Goal: Task Accomplishment & Management: Use online tool/utility

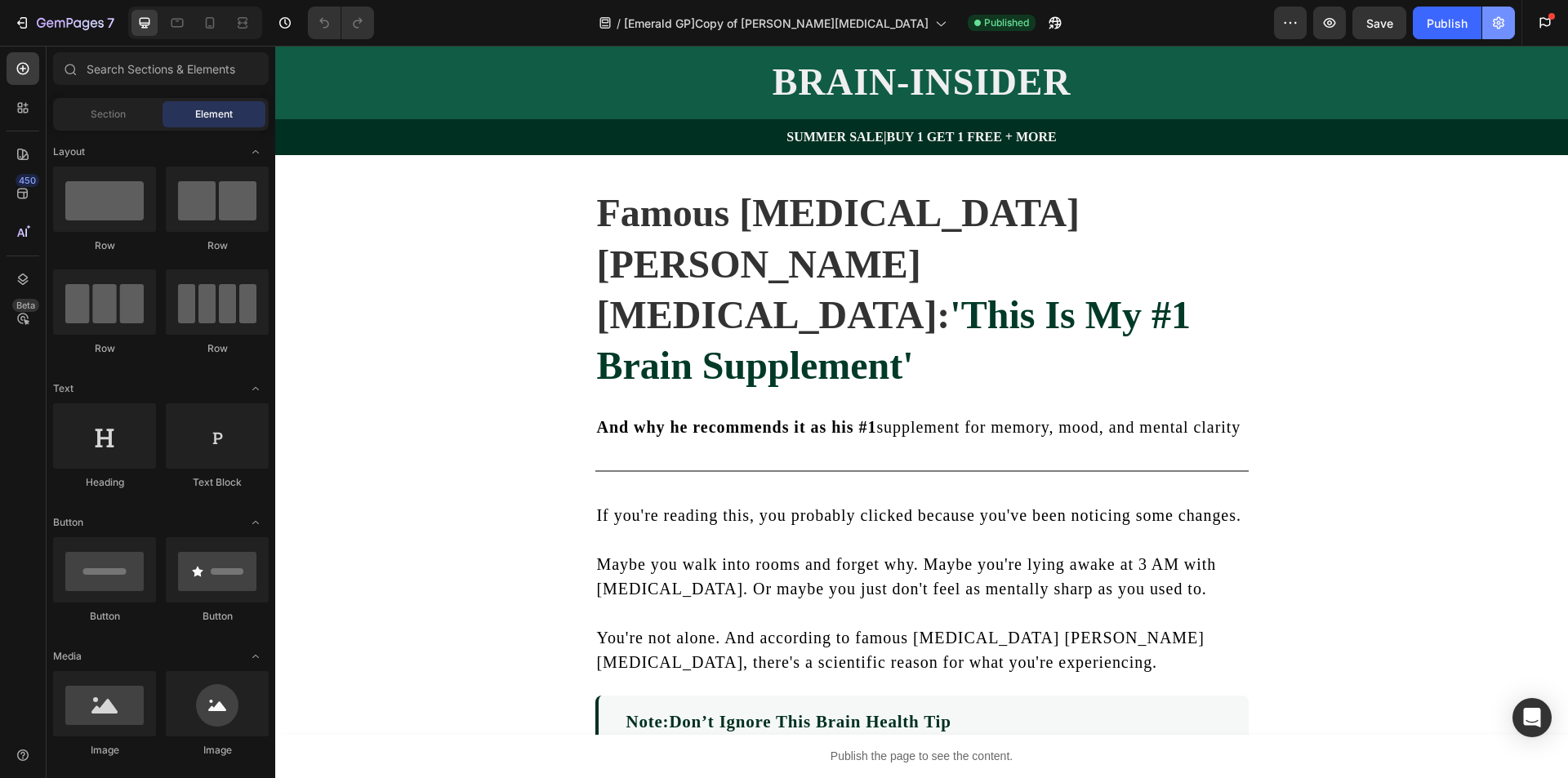
click at [1499, 20] on icon "button" at bounding box center [1499, 23] width 16 height 16
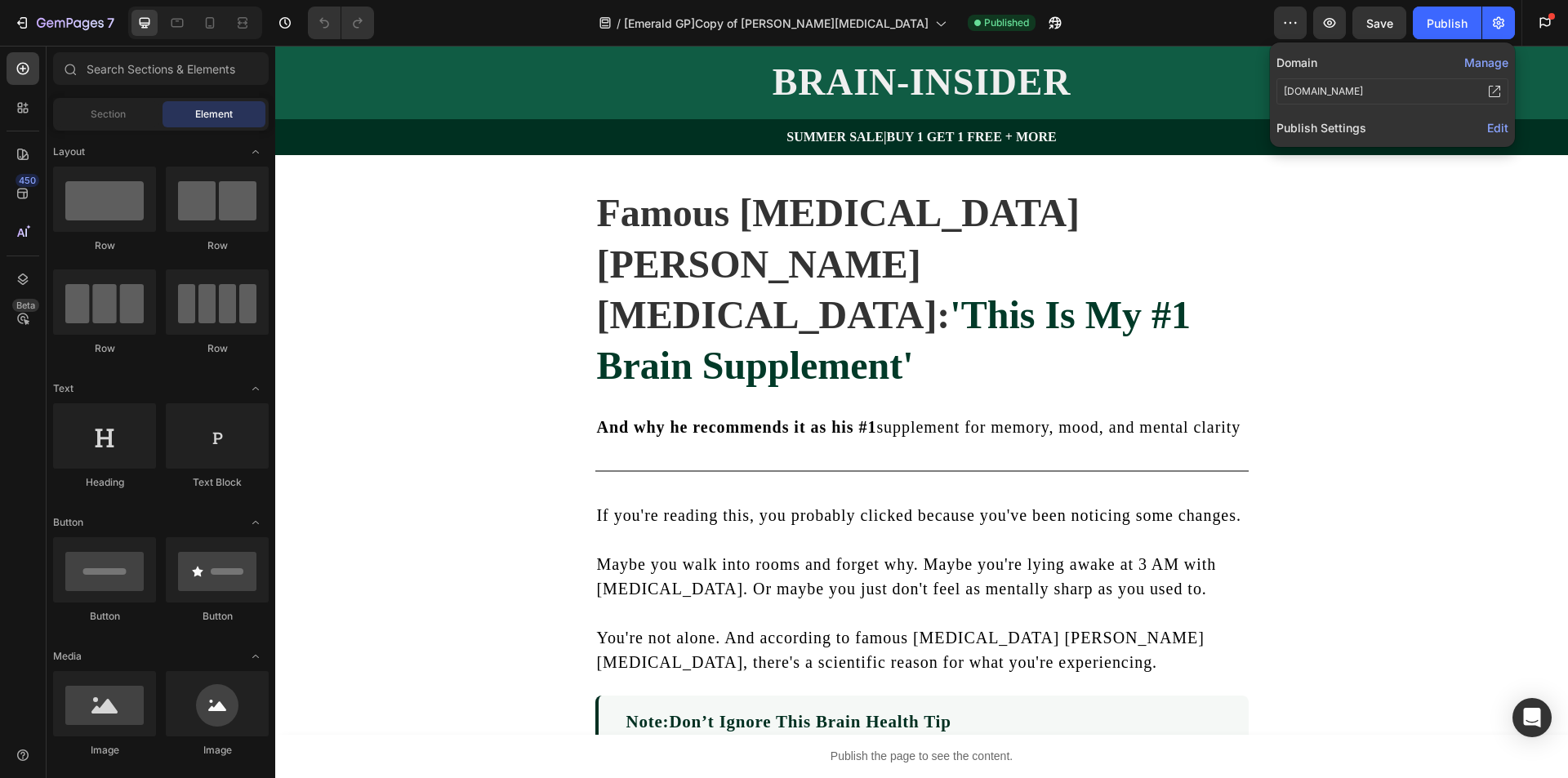
click at [1497, 129] on span "Edit" at bounding box center [1498, 128] width 21 height 14
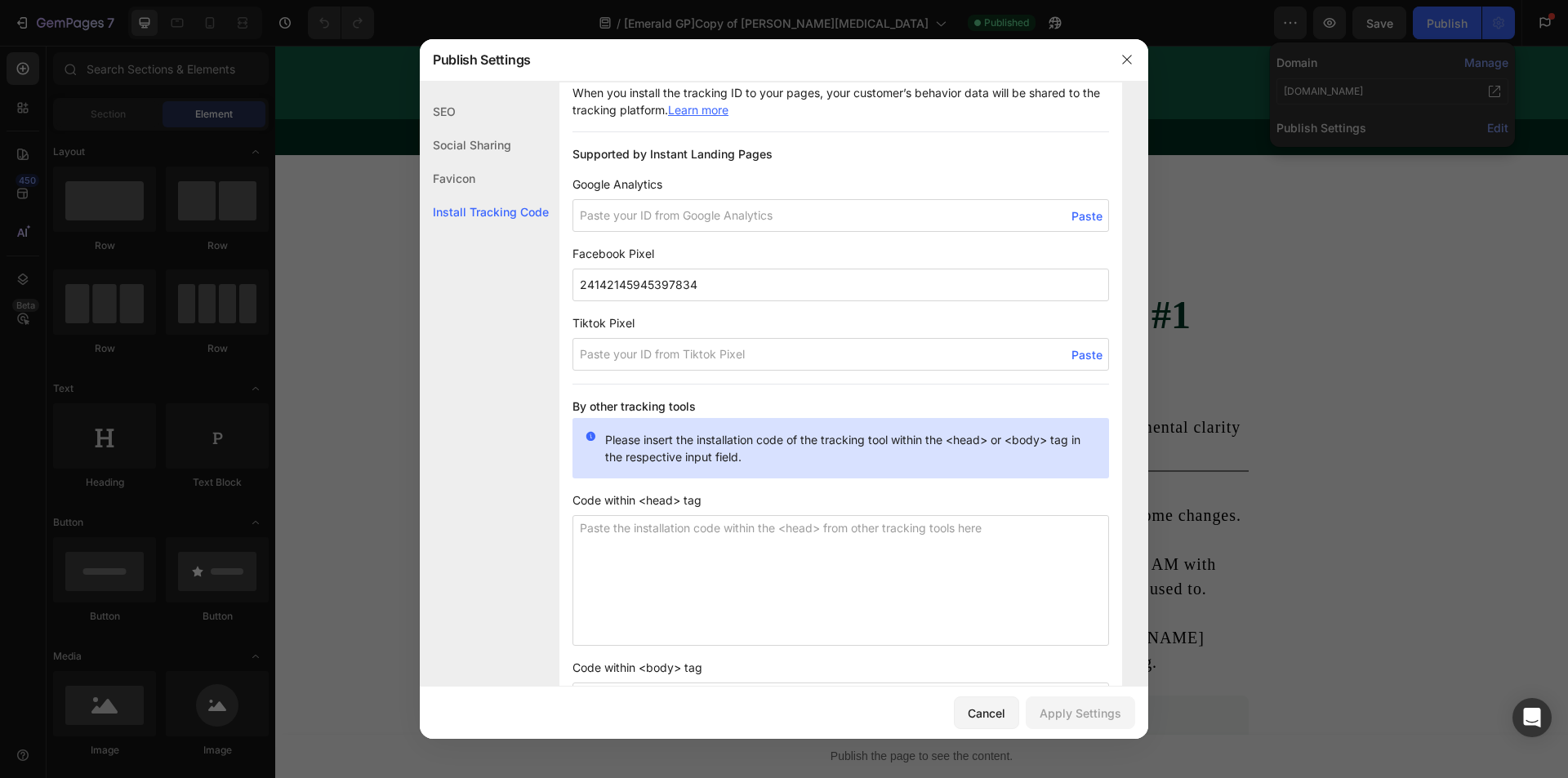
scroll to position [1061, 0]
click at [726, 275] on input "24142145945397834" at bounding box center [841, 285] width 537 height 33
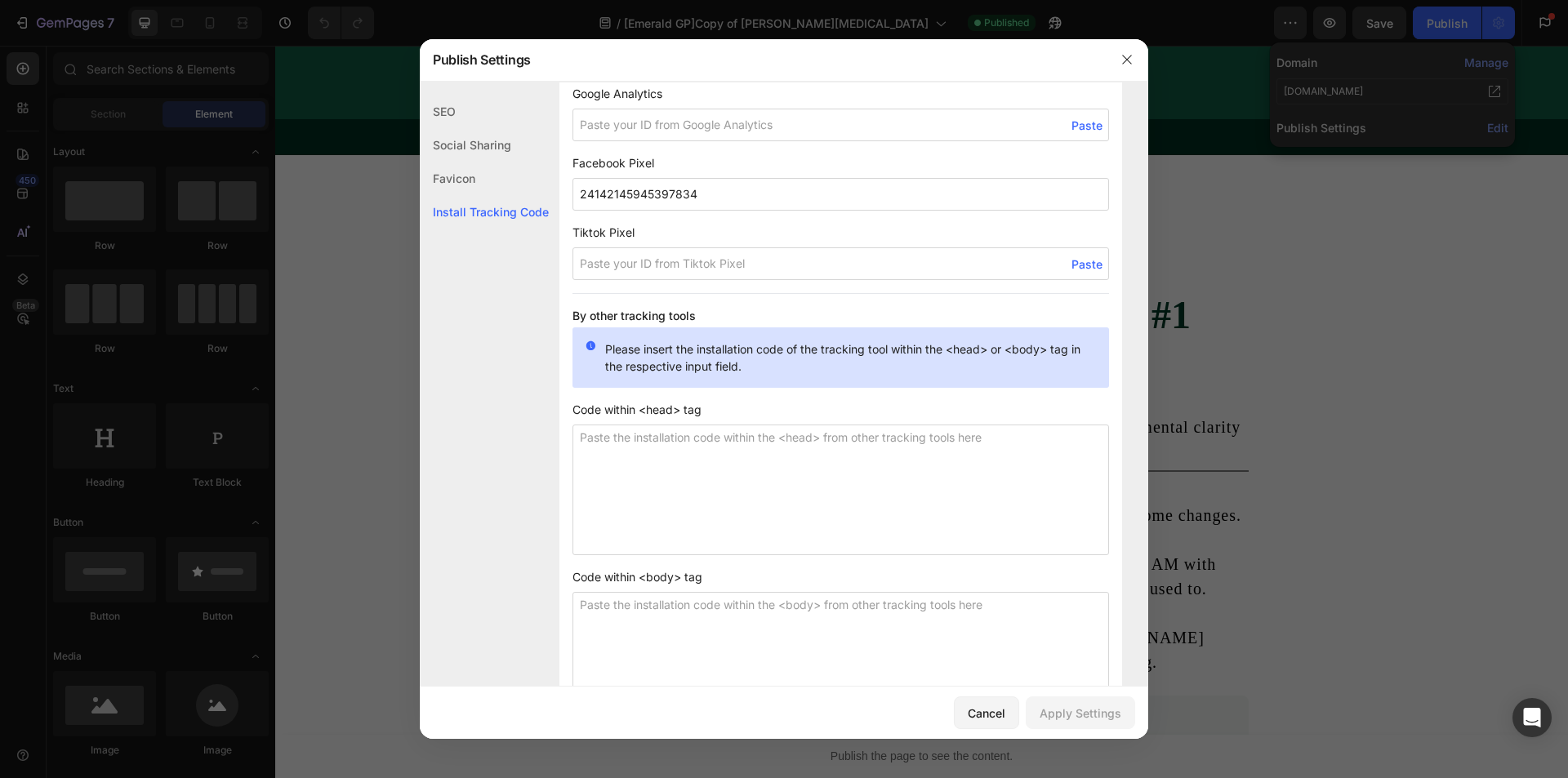
scroll to position [1227, 0]
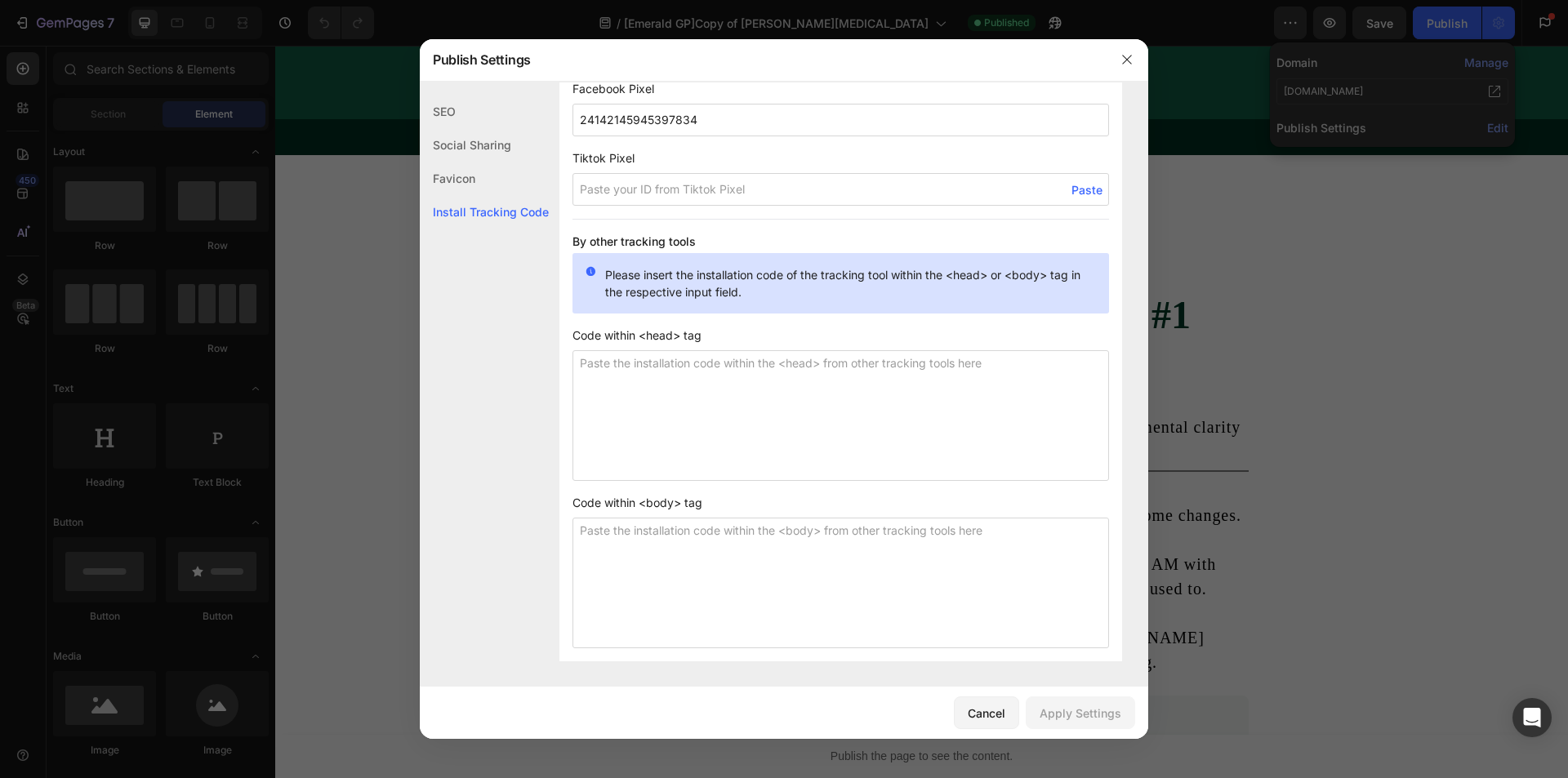
click at [680, 409] on textarea at bounding box center [841, 415] width 537 height 131
paste textarea "<!-- Meta Pixel Code --> <script> !function(f,b,e,v,n,t,s) {if(f.fbq)return;n=f…"
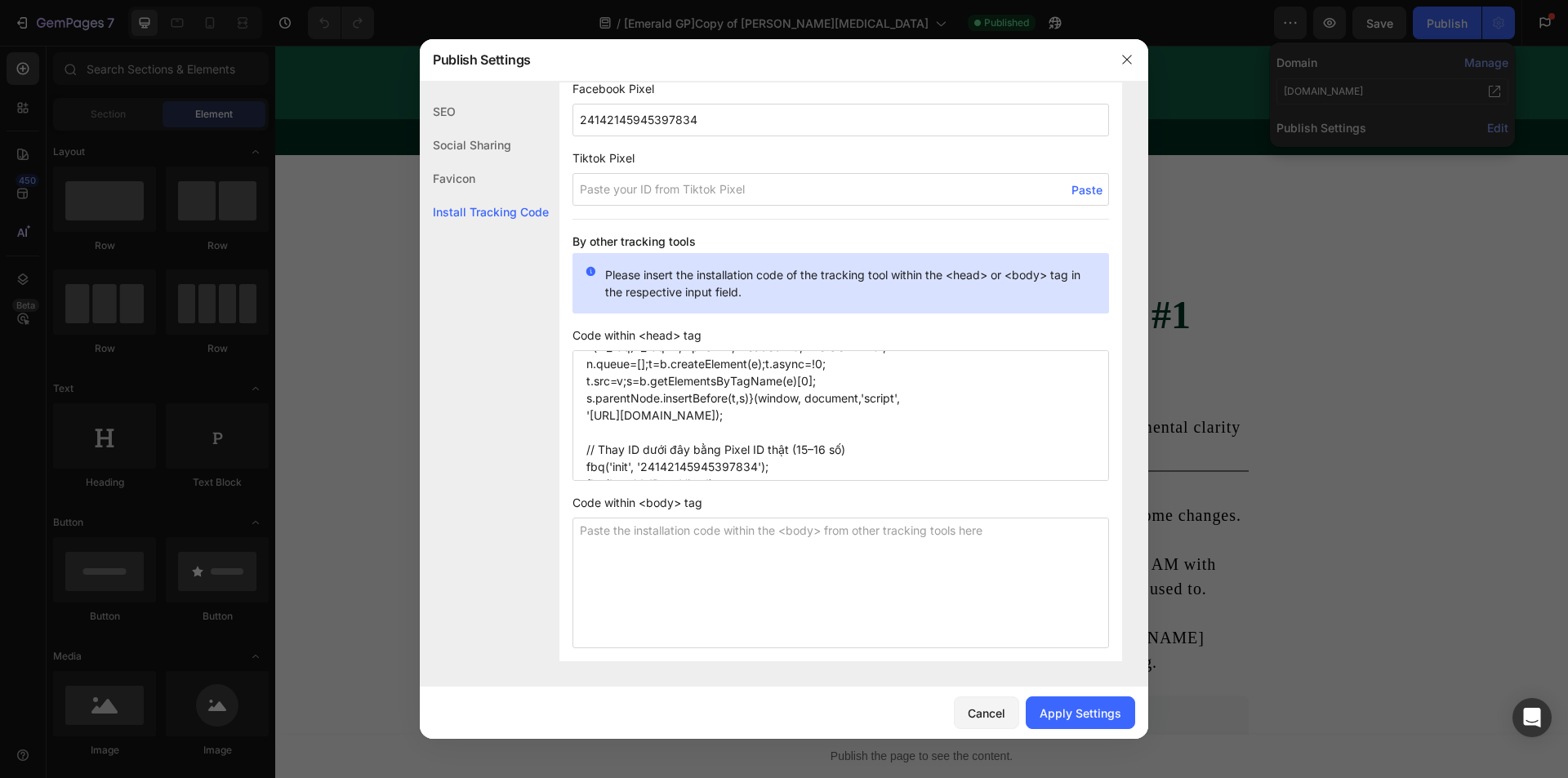
scroll to position [0, 0]
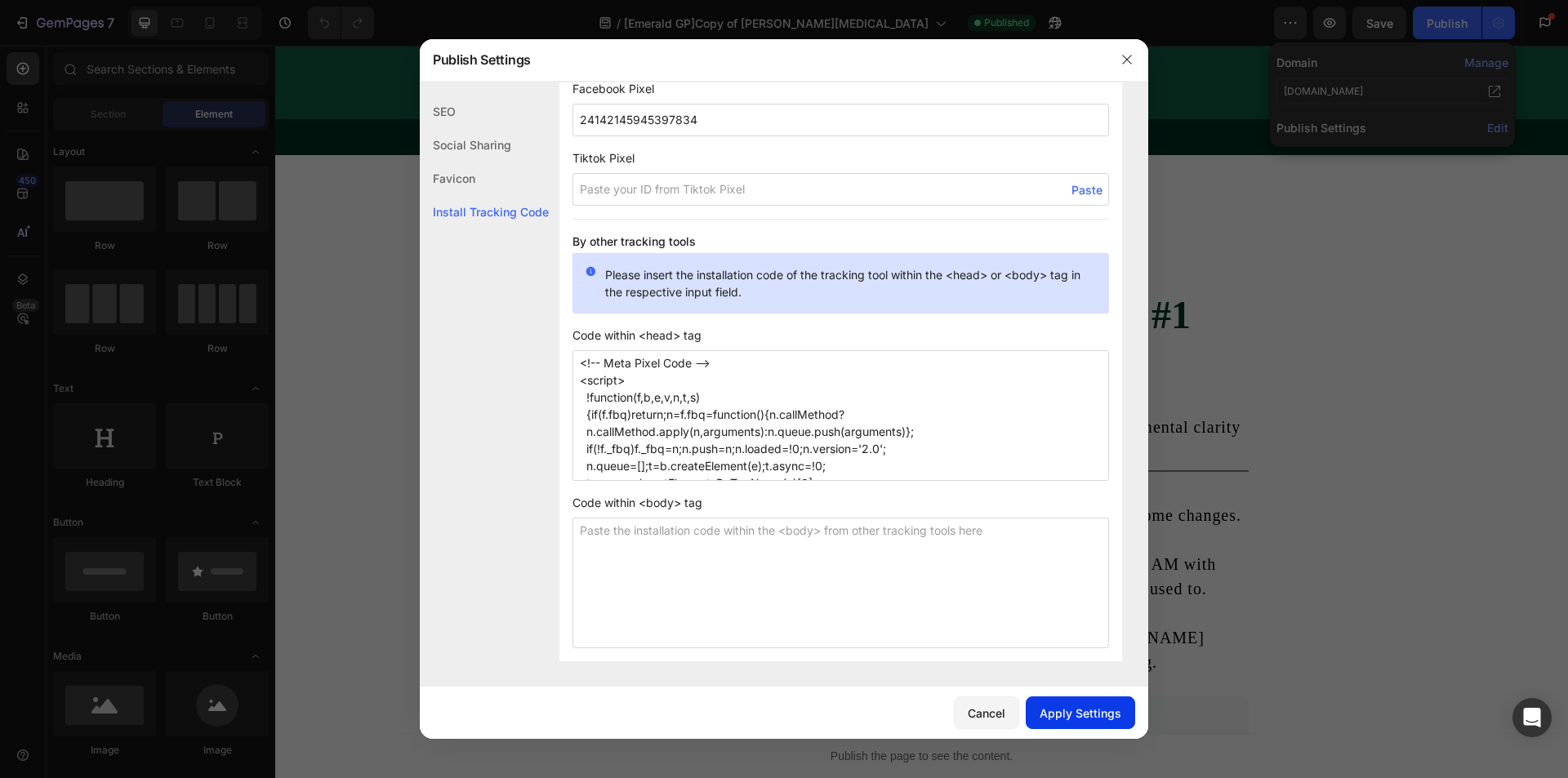
type textarea "<!-- Meta Pixel Code --> <script> !function(f,b,e,v,n,t,s) {if(f.fbq)return;n=f…"
click at [1085, 712] on div "Apply Settings" at bounding box center [1081, 713] width 82 height 17
click at [1122, 50] on button "button" at bounding box center [1126, 59] width 26 height 26
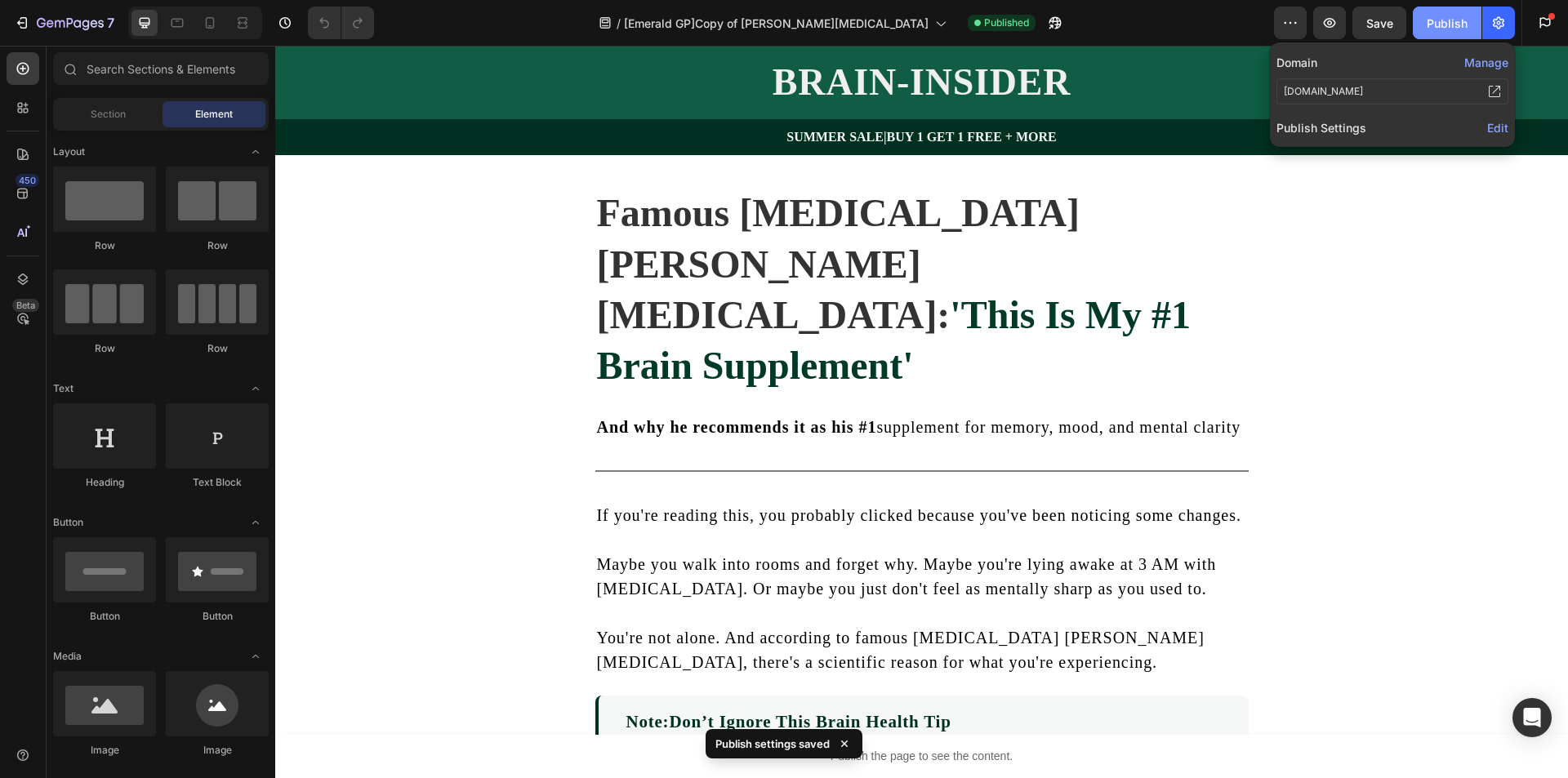
click at [1441, 21] on div "Publish" at bounding box center [1447, 23] width 41 height 17
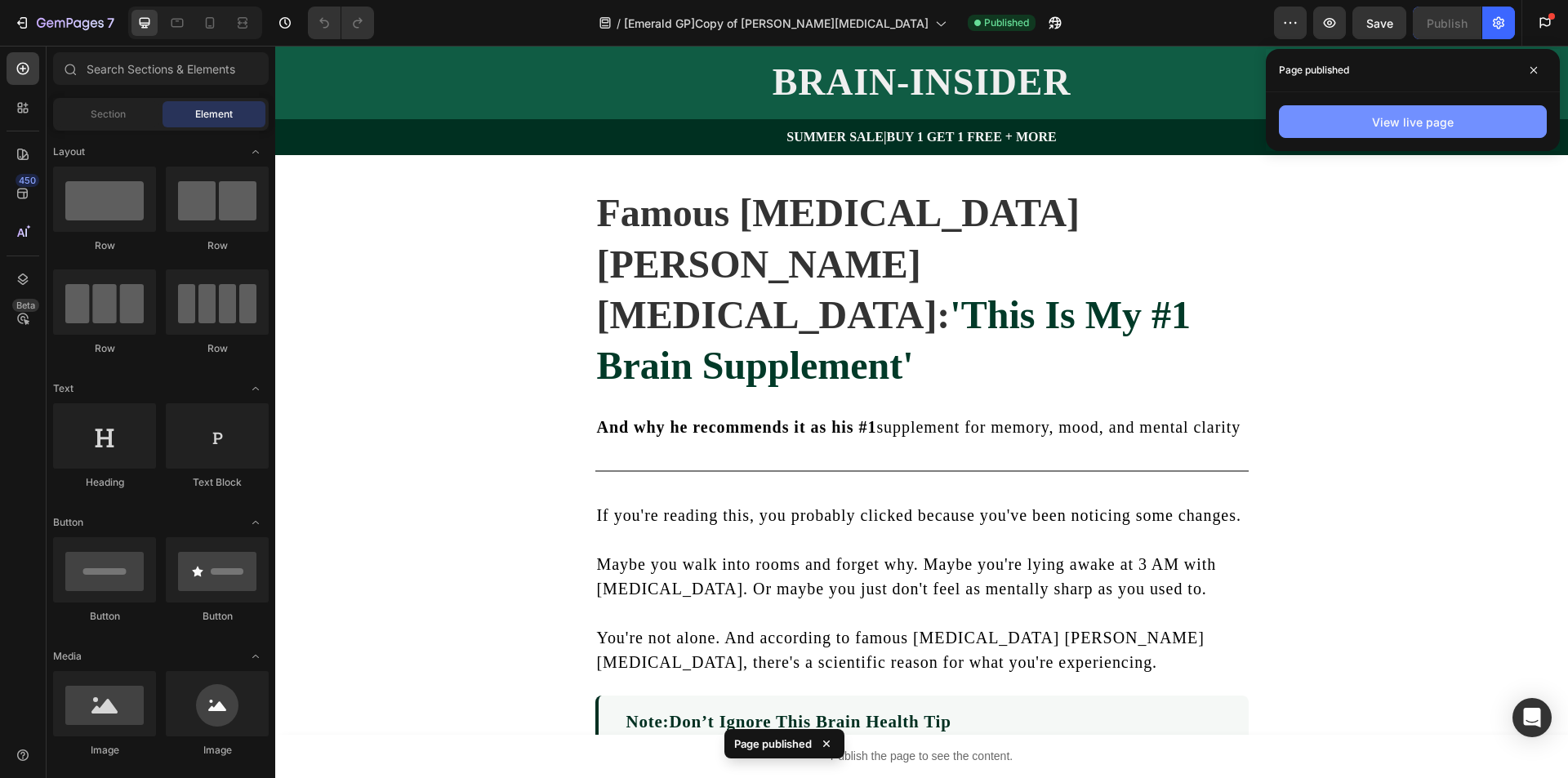
click at [1423, 122] on div "View live page" at bounding box center [1413, 122] width 82 height 17
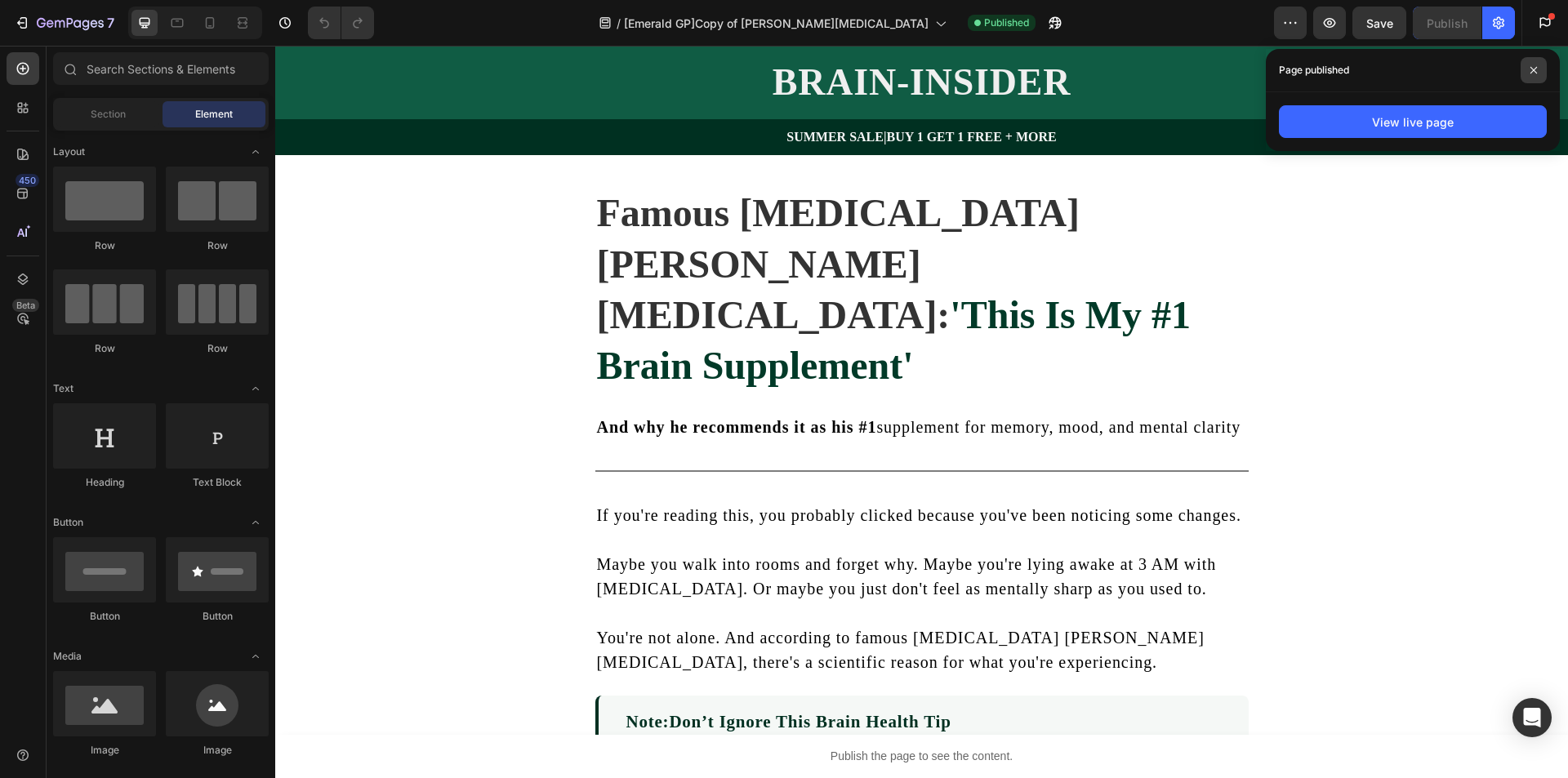
click at [1535, 74] on icon at bounding box center [1533, 69] width 8 height 8
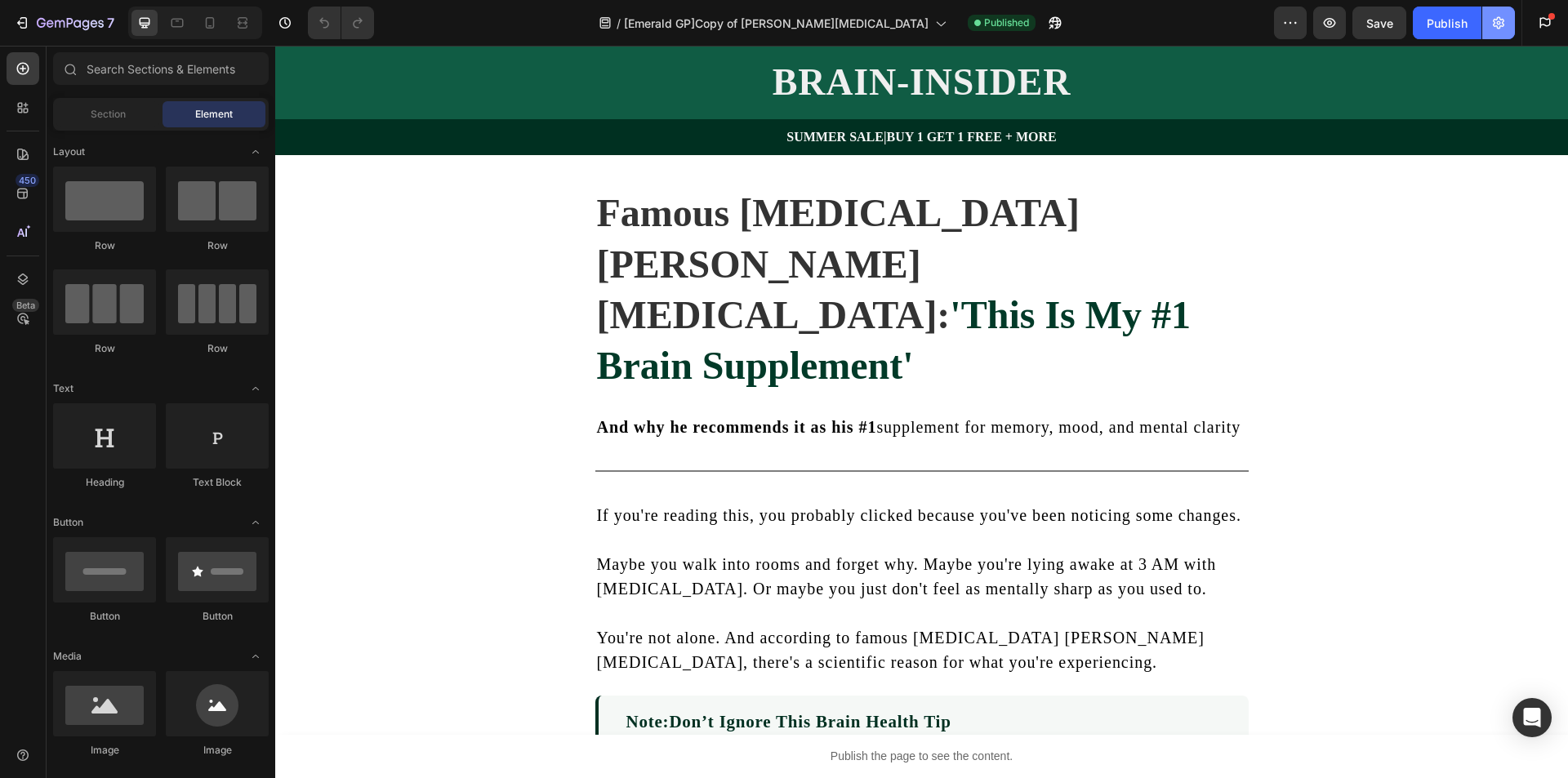
click at [1502, 26] on icon "button" at bounding box center [1499, 23] width 12 height 12
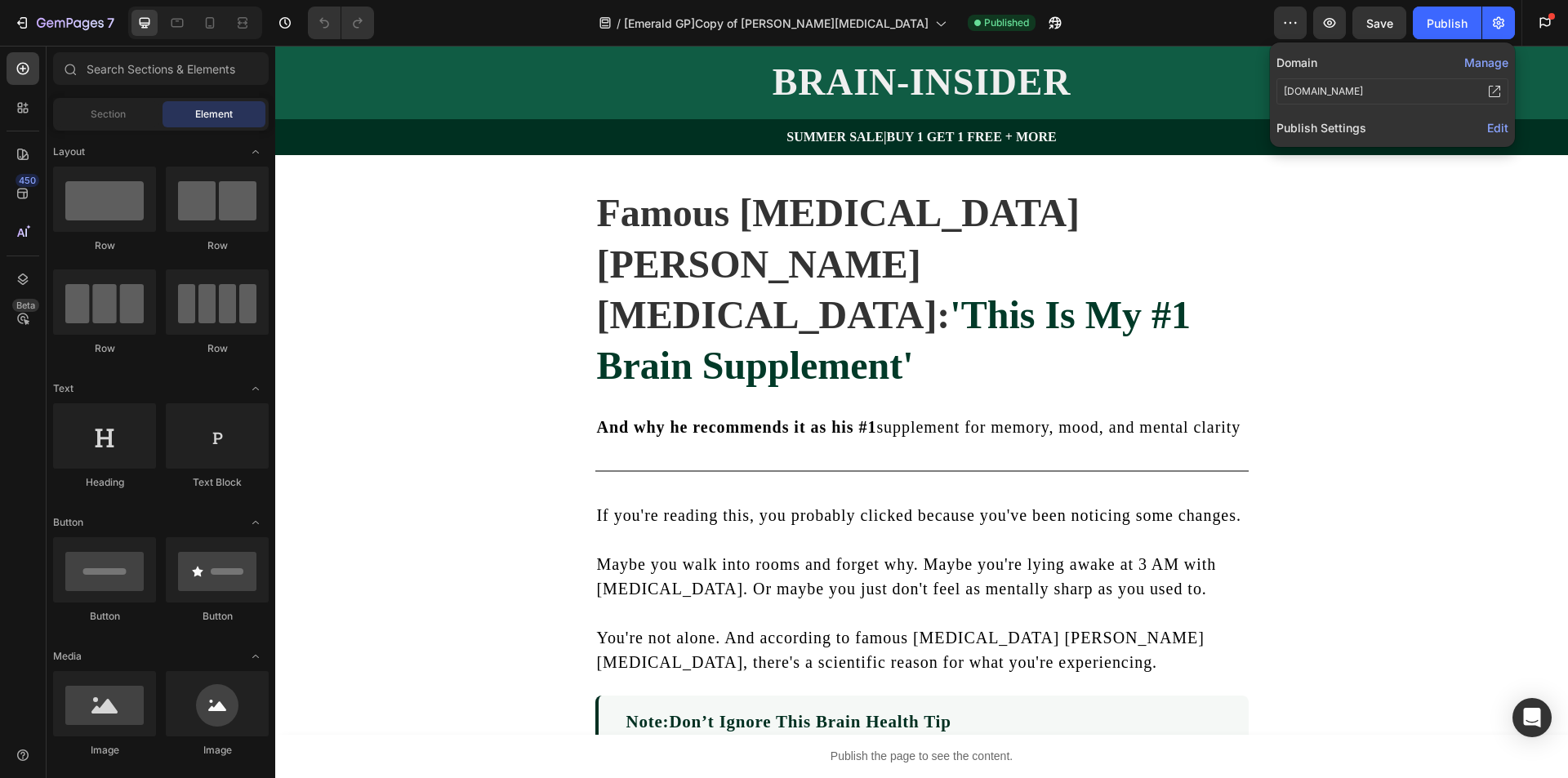
click at [1503, 123] on span "Edit" at bounding box center [1498, 128] width 21 height 14
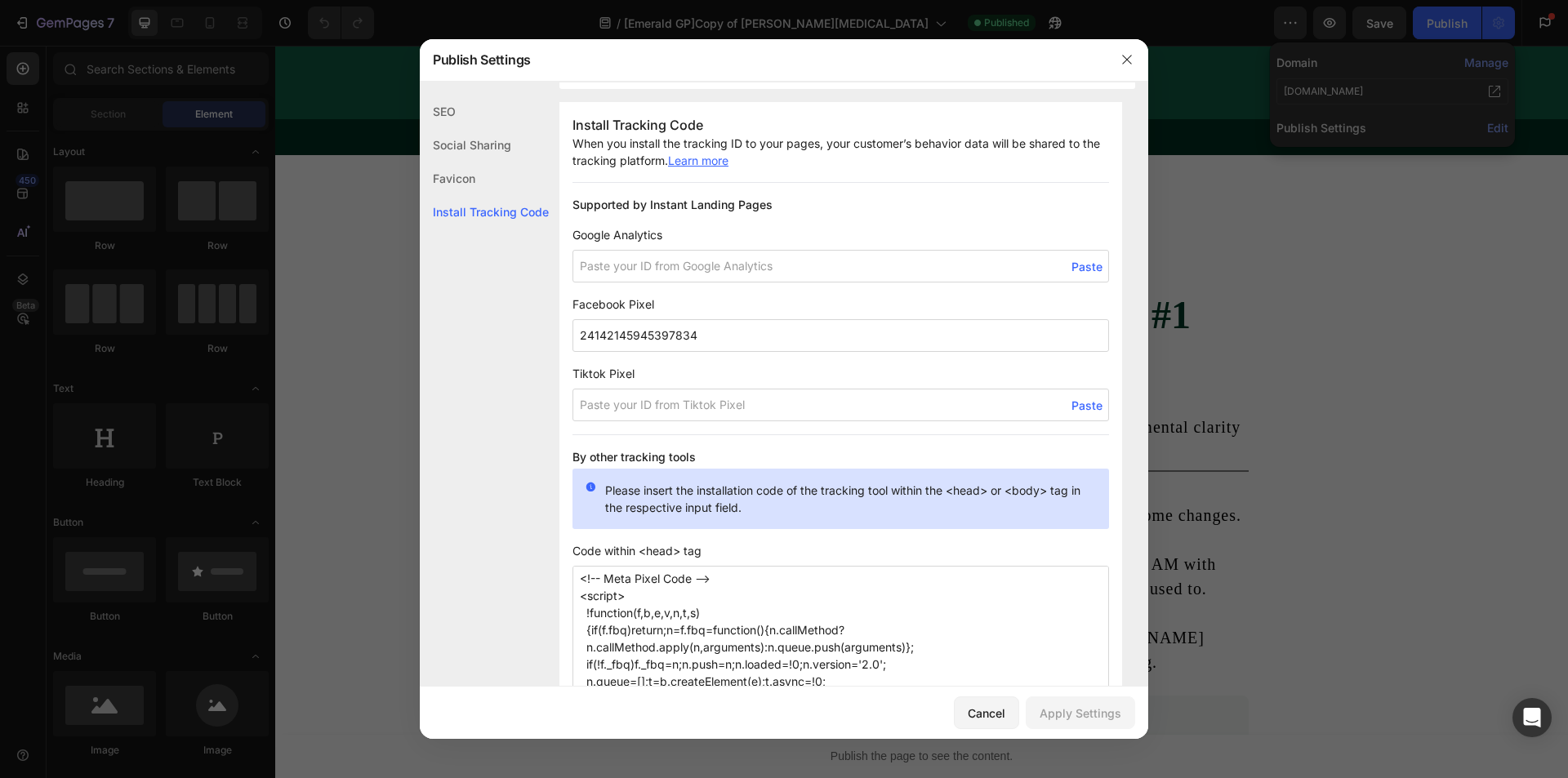
scroll to position [1147, 0]
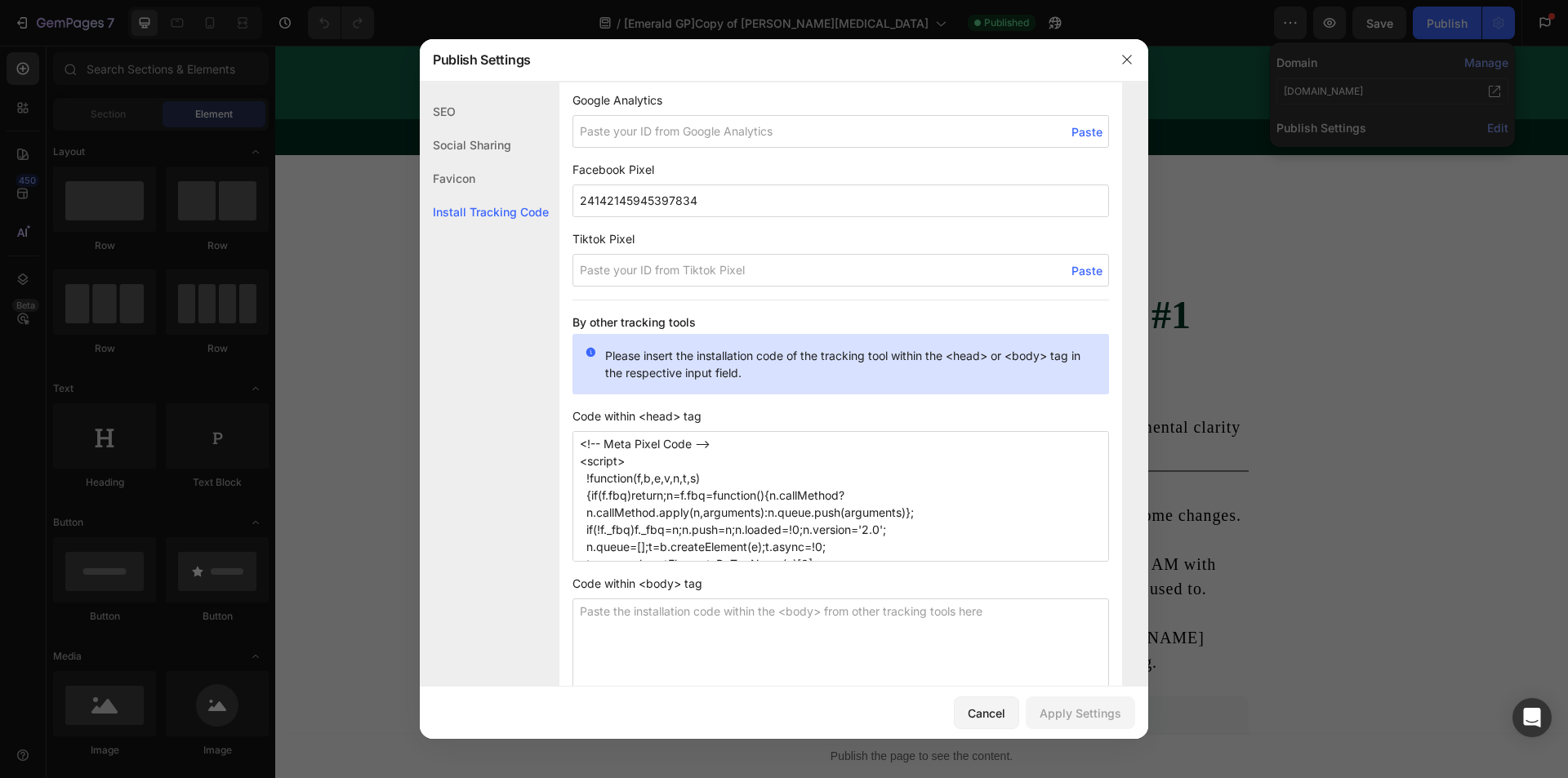
click at [739, 488] on textarea "<!-- Meta Pixel Code --> <script> !function(f,b,e,v,n,t,s) {if(f.fbq)return;n=f…" at bounding box center [841, 496] width 537 height 131
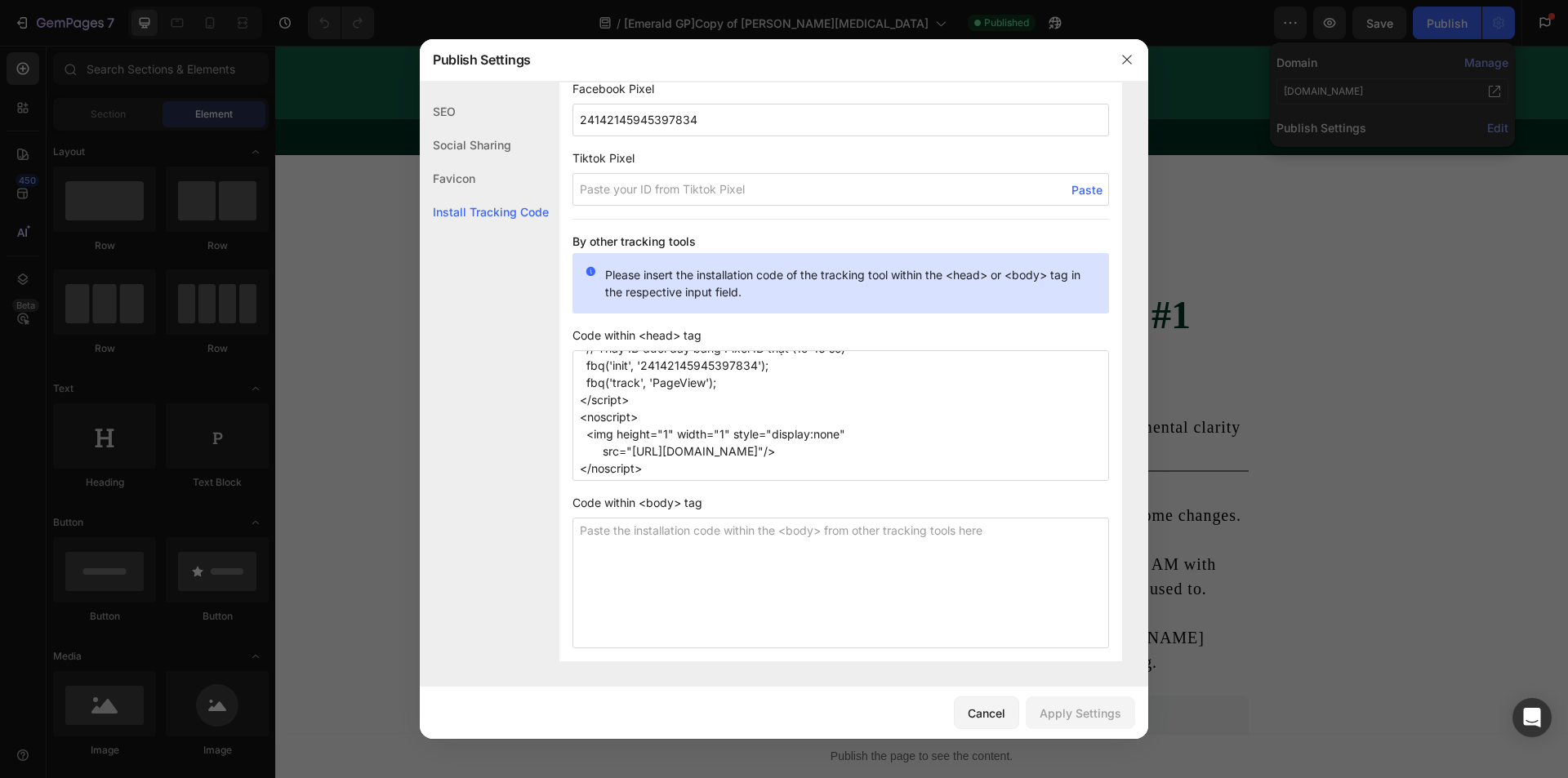
scroll to position [0, 0]
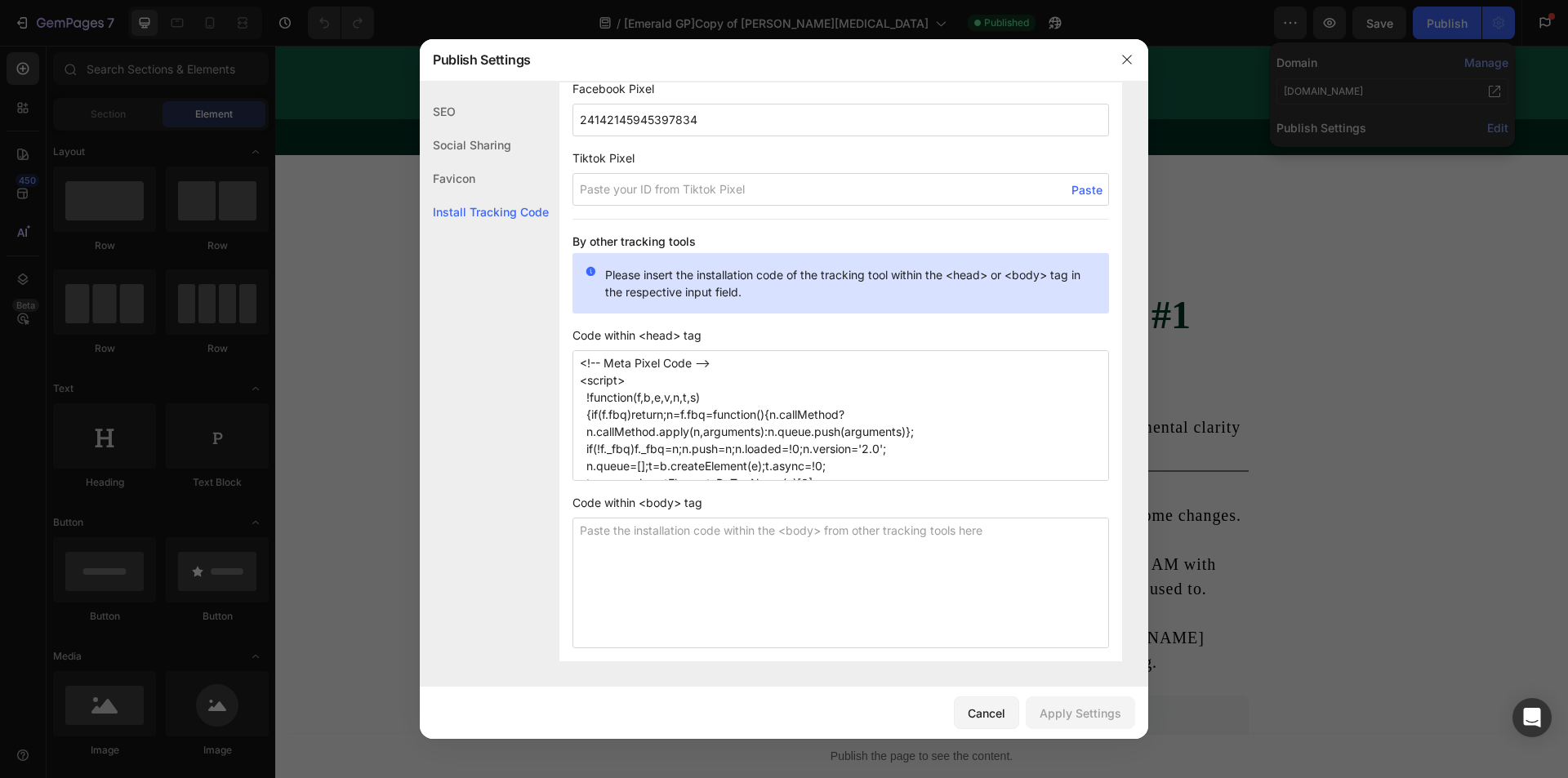
drag, startPoint x: 658, startPoint y: 467, endPoint x: 434, endPoint y: 289, distance: 286.1
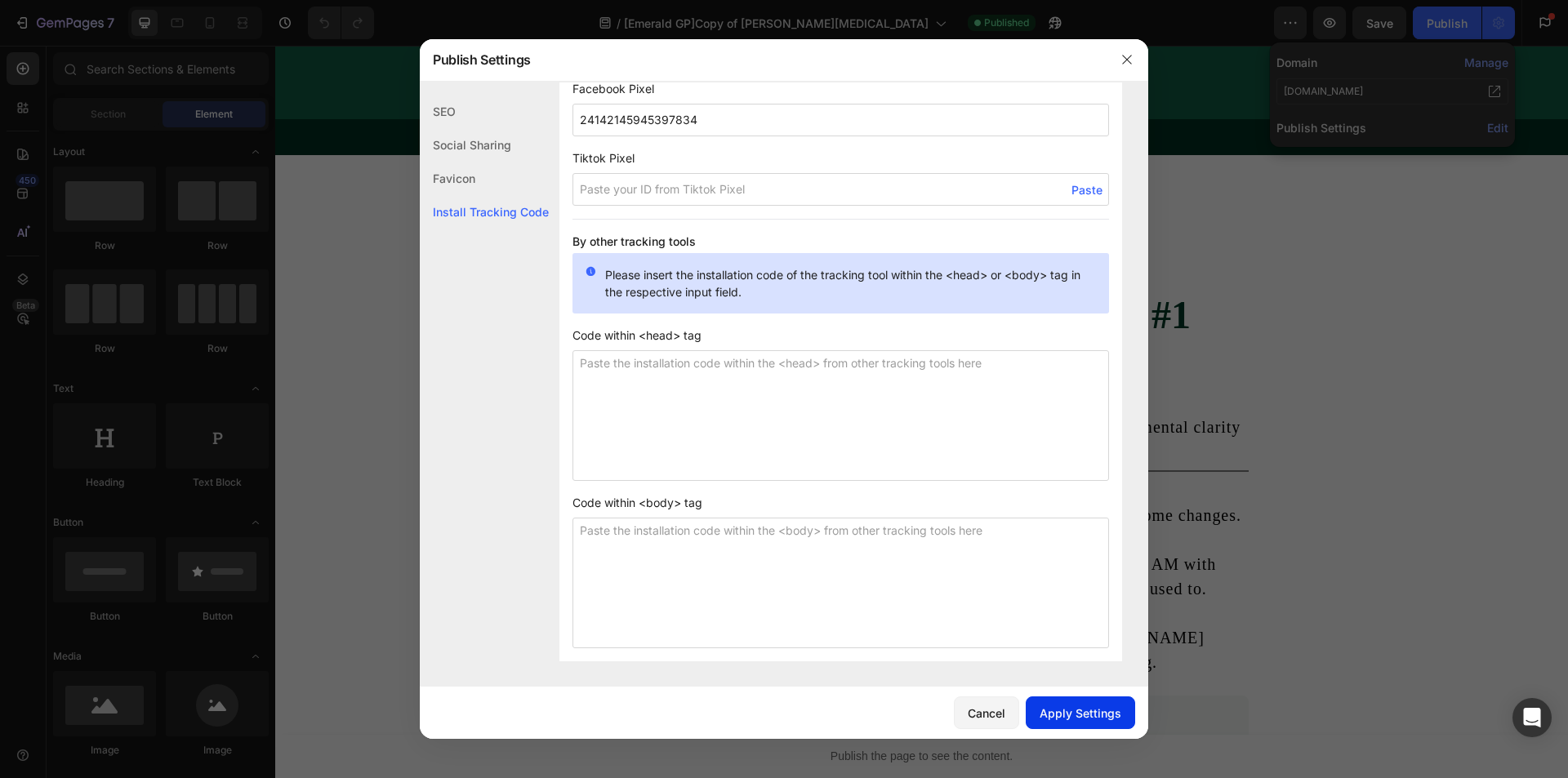
click at [1058, 713] on div "Apply Settings" at bounding box center [1081, 713] width 82 height 17
click at [1444, 22] on div at bounding box center [784, 389] width 1568 height 778
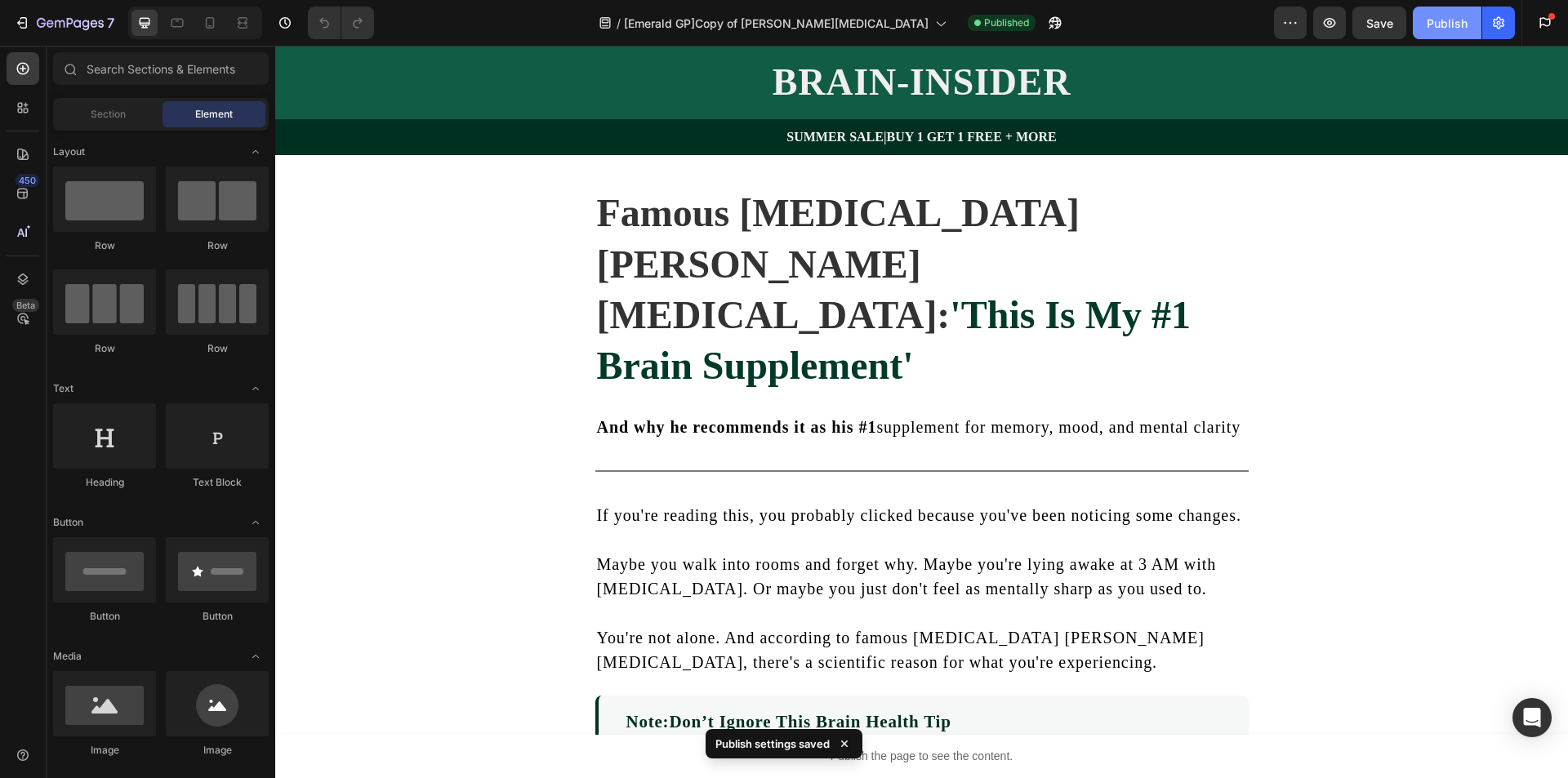
click at [1439, 25] on div "Publish" at bounding box center [1447, 23] width 41 height 17
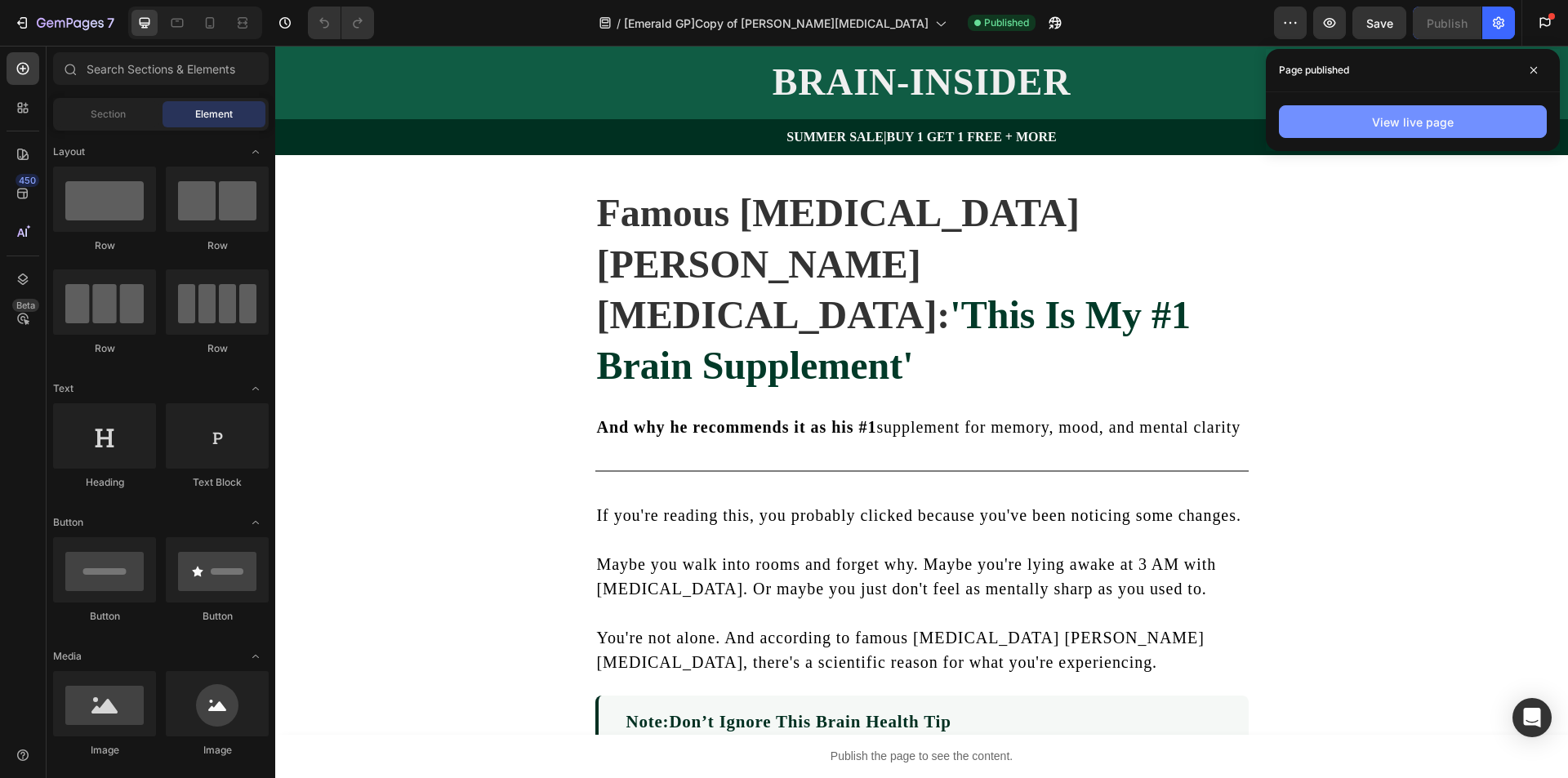
click at [1458, 127] on button "View live page" at bounding box center [1413, 122] width 268 height 33
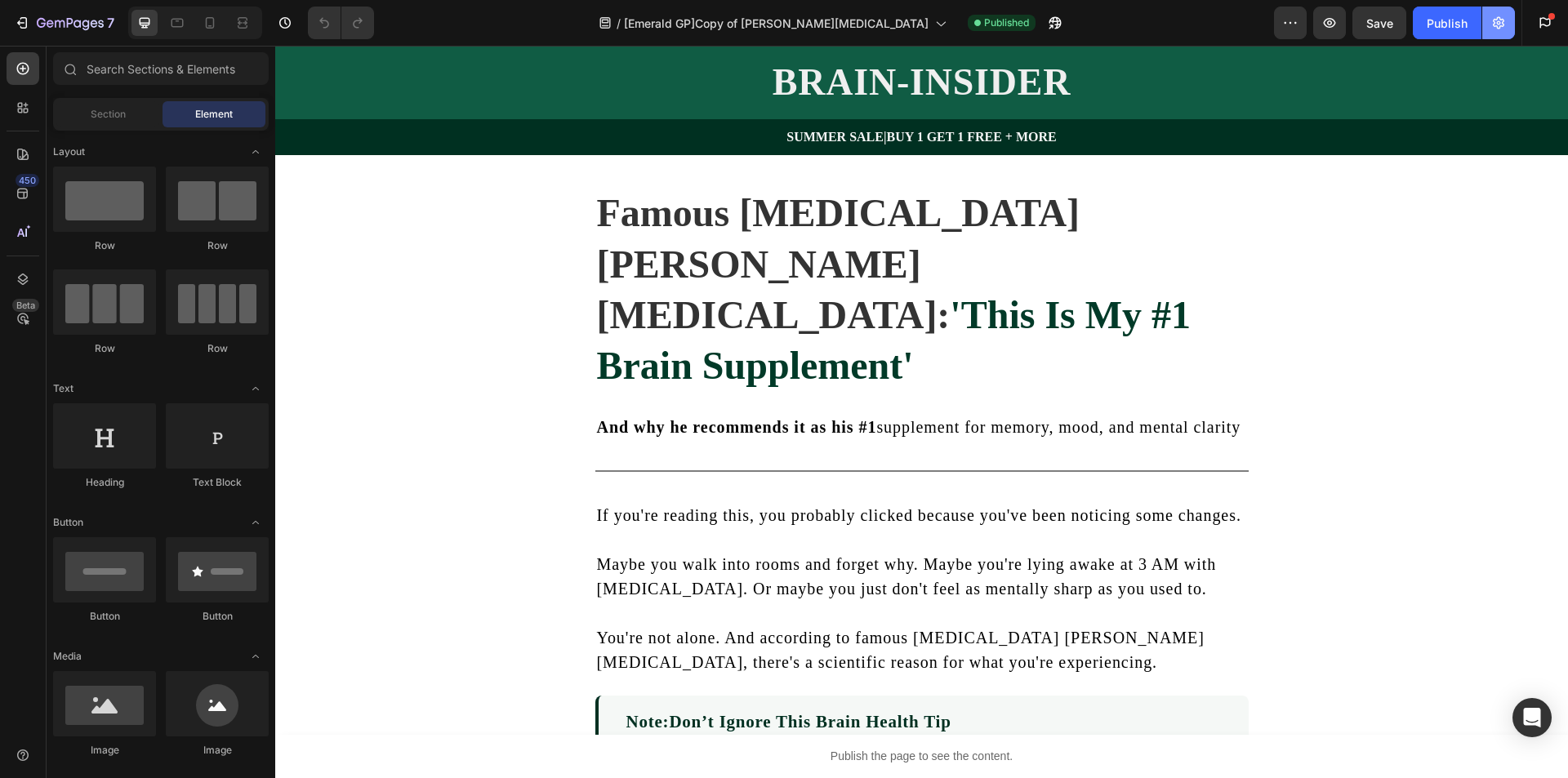
click at [1492, 26] on icon "button" at bounding box center [1499, 23] width 16 height 16
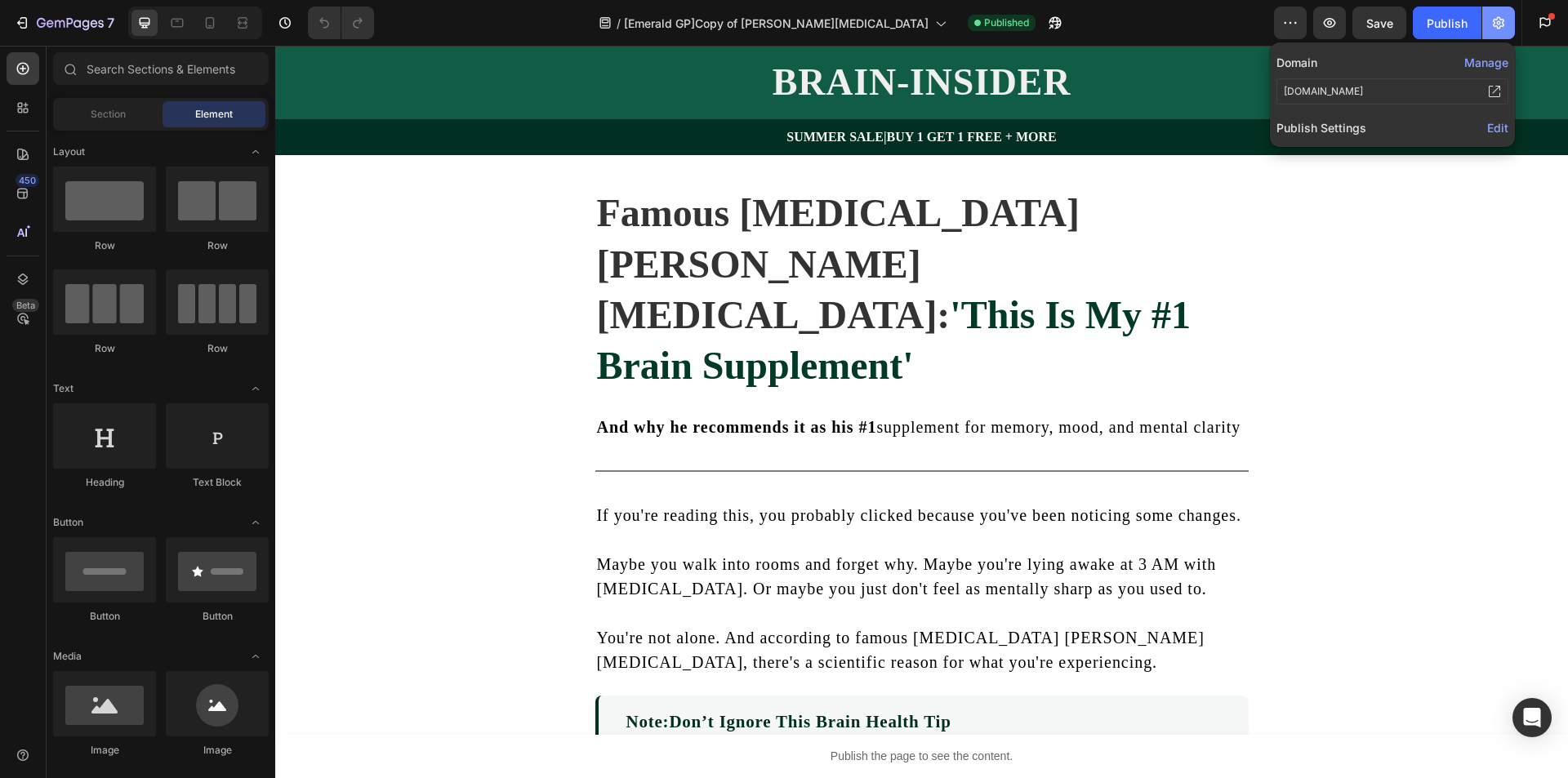
click at [1496, 26] on icon "button" at bounding box center [1499, 23] width 12 height 12
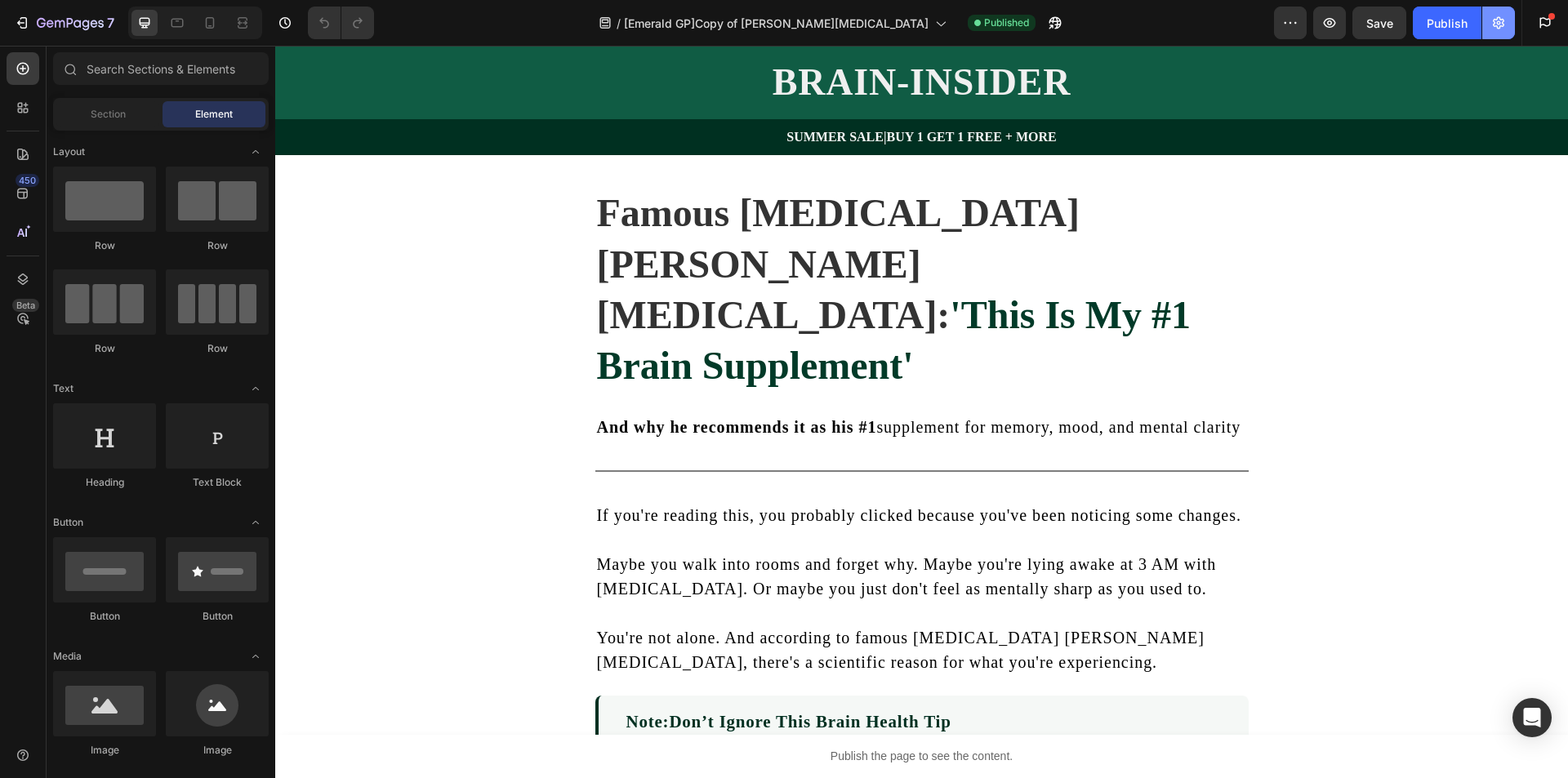
click at [1496, 26] on icon "button" at bounding box center [1499, 23] width 12 height 12
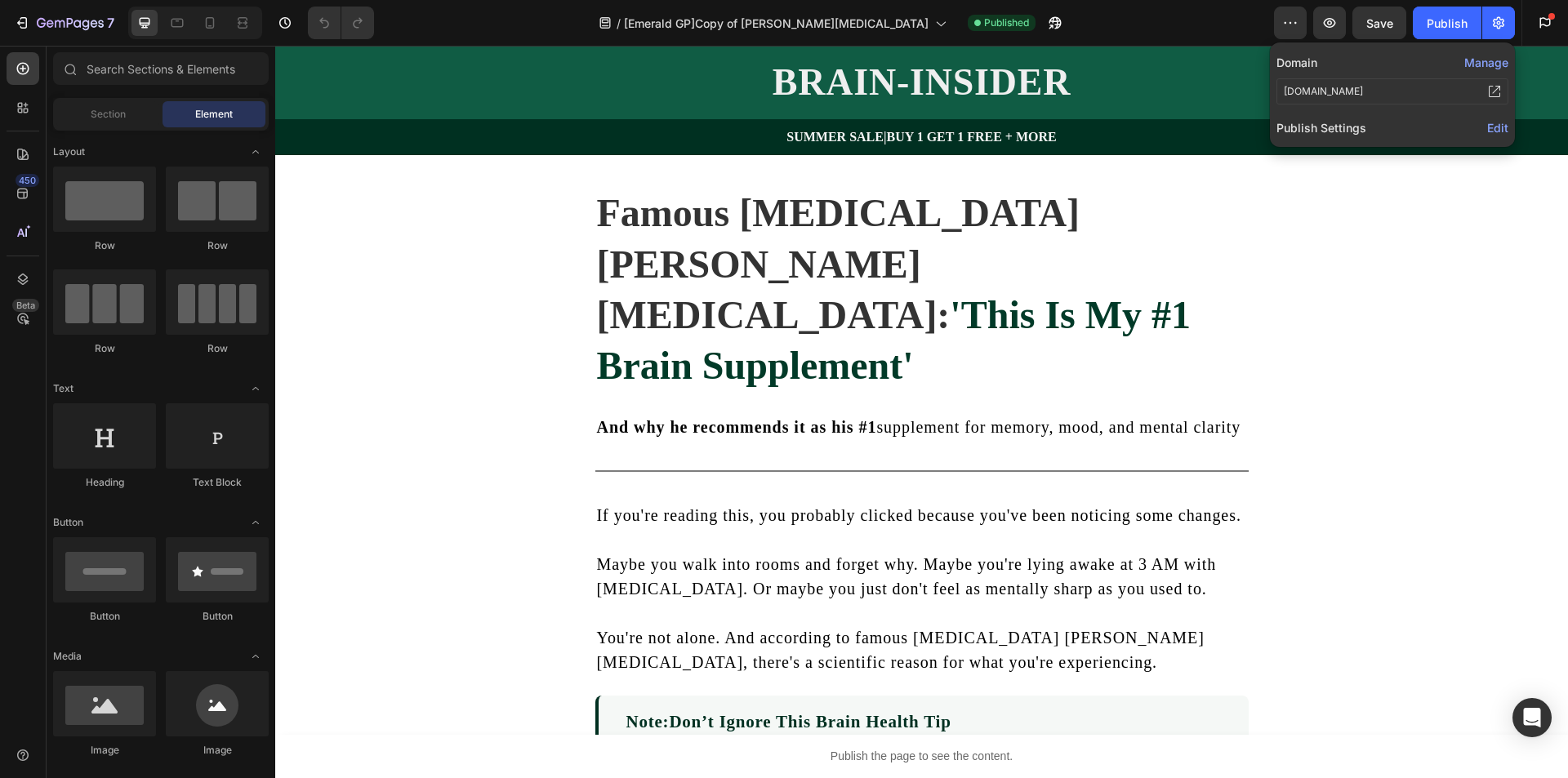
click at [1496, 125] on span "Edit" at bounding box center [1498, 128] width 21 height 14
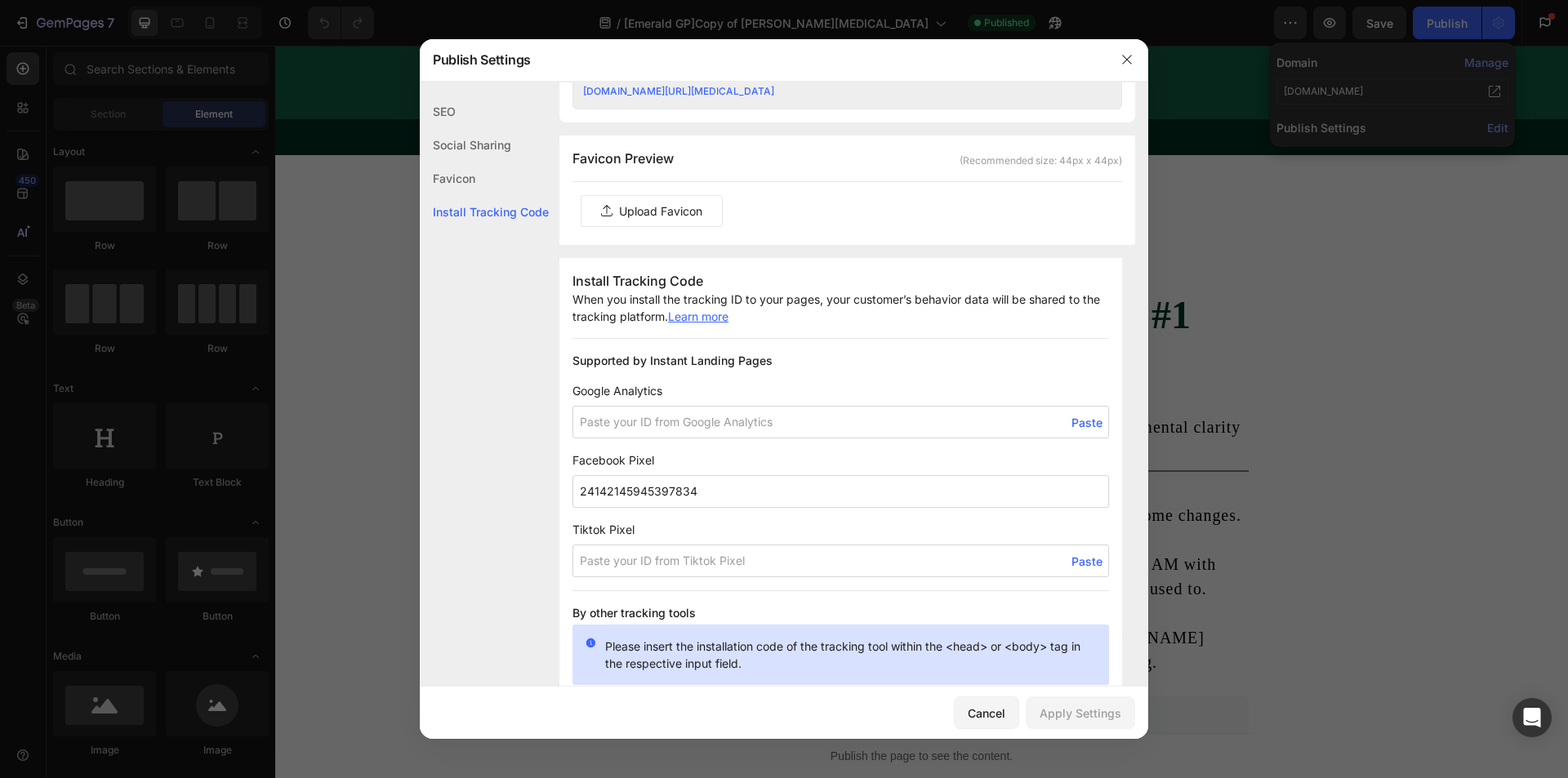
scroll to position [1143, 0]
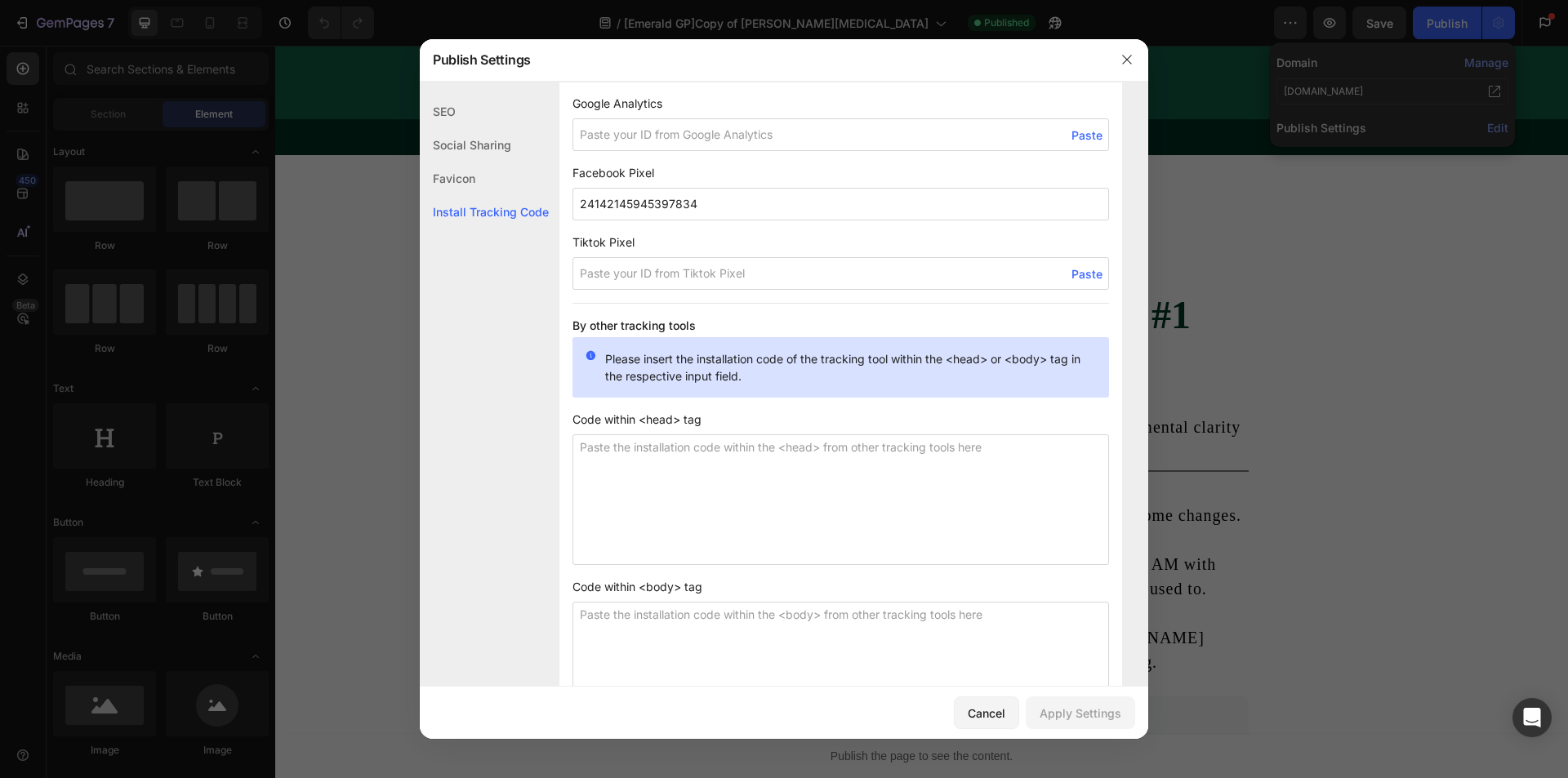
click at [730, 199] on input "24142145945397834" at bounding box center [841, 203] width 537 height 33
click at [601, 194] on input "24142145945397834" at bounding box center [841, 203] width 537 height 33
click at [583, 202] on input "24142145945397834" at bounding box center [841, 203] width 537 height 33
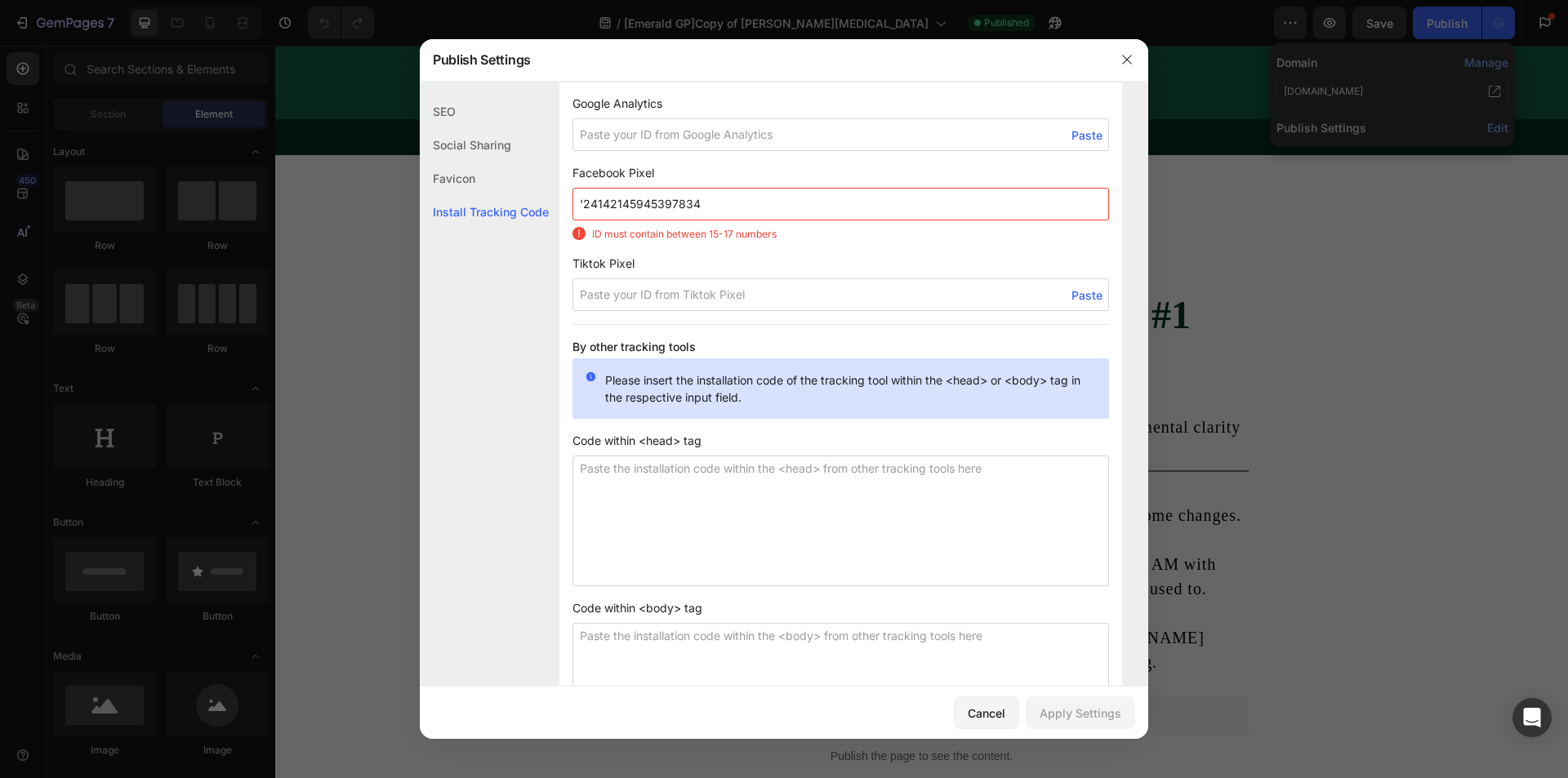
click at [715, 209] on input "'24142145945397834" at bounding box center [841, 203] width 537 height 33
click at [583, 198] on input "'24142145945397834" at bounding box center [841, 203] width 537 height 33
type input "24142145945397834"
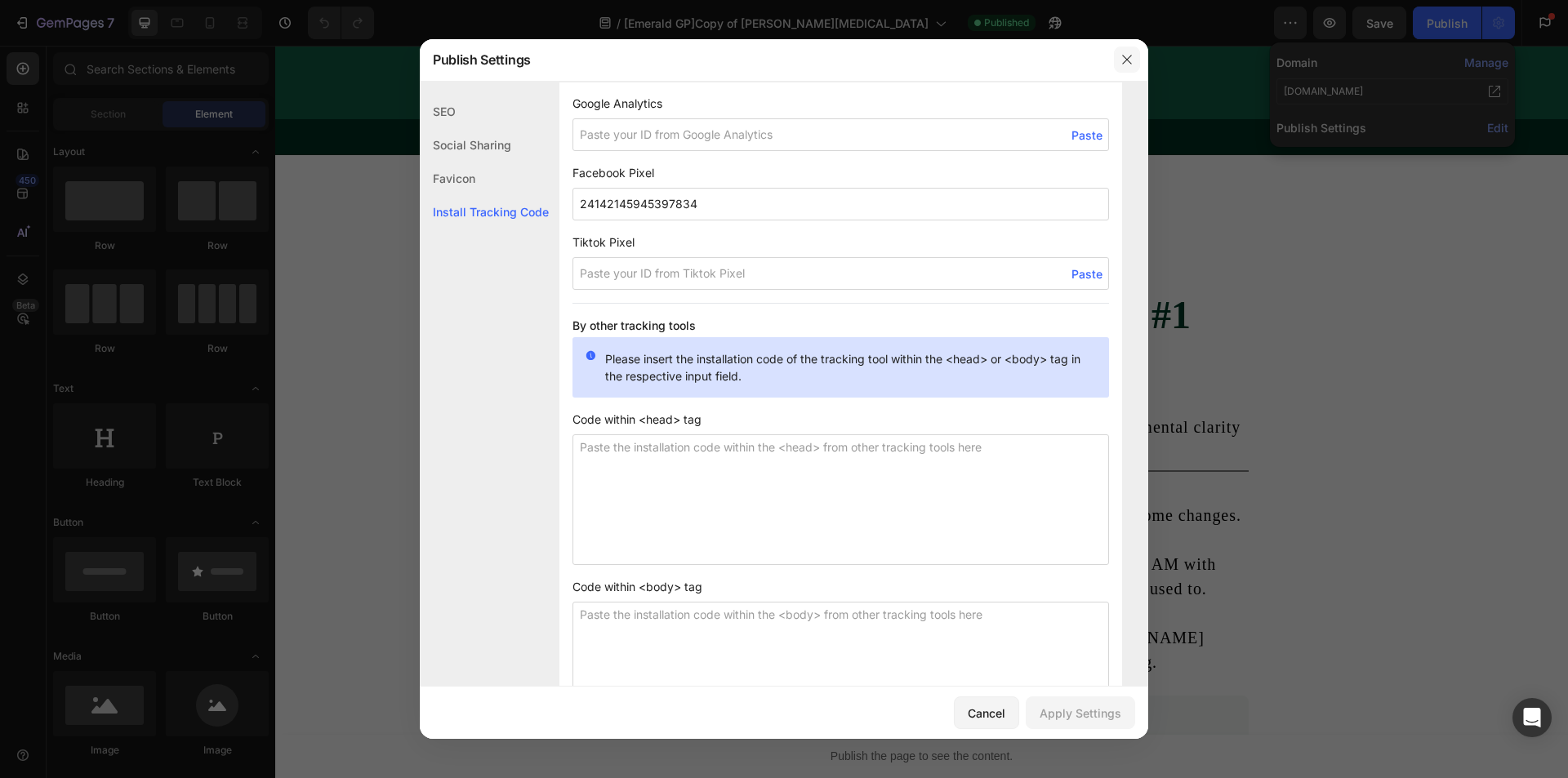
click at [1124, 59] on icon "button" at bounding box center [1127, 60] width 13 height 13
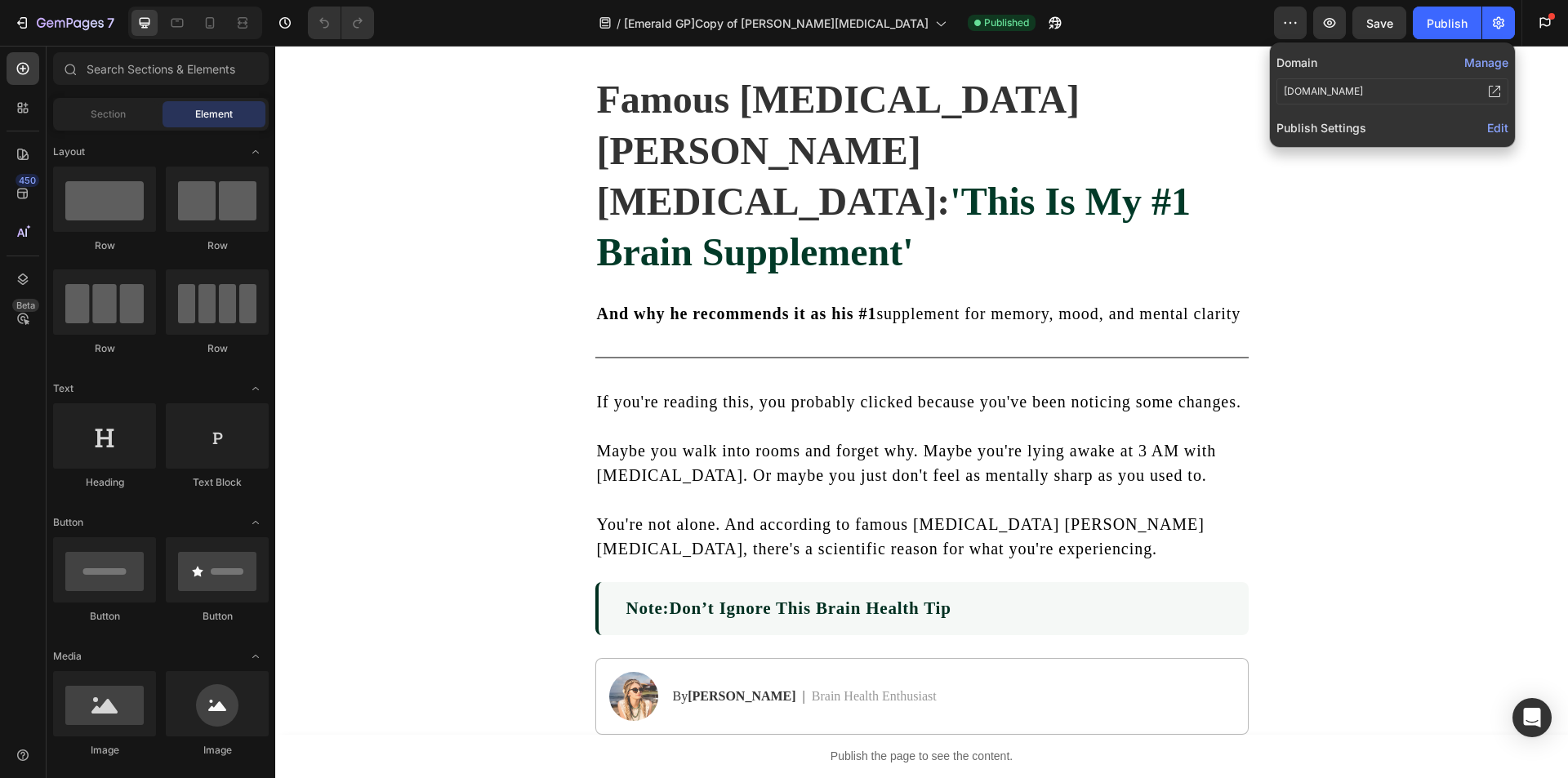
scroll to position [0, 0]
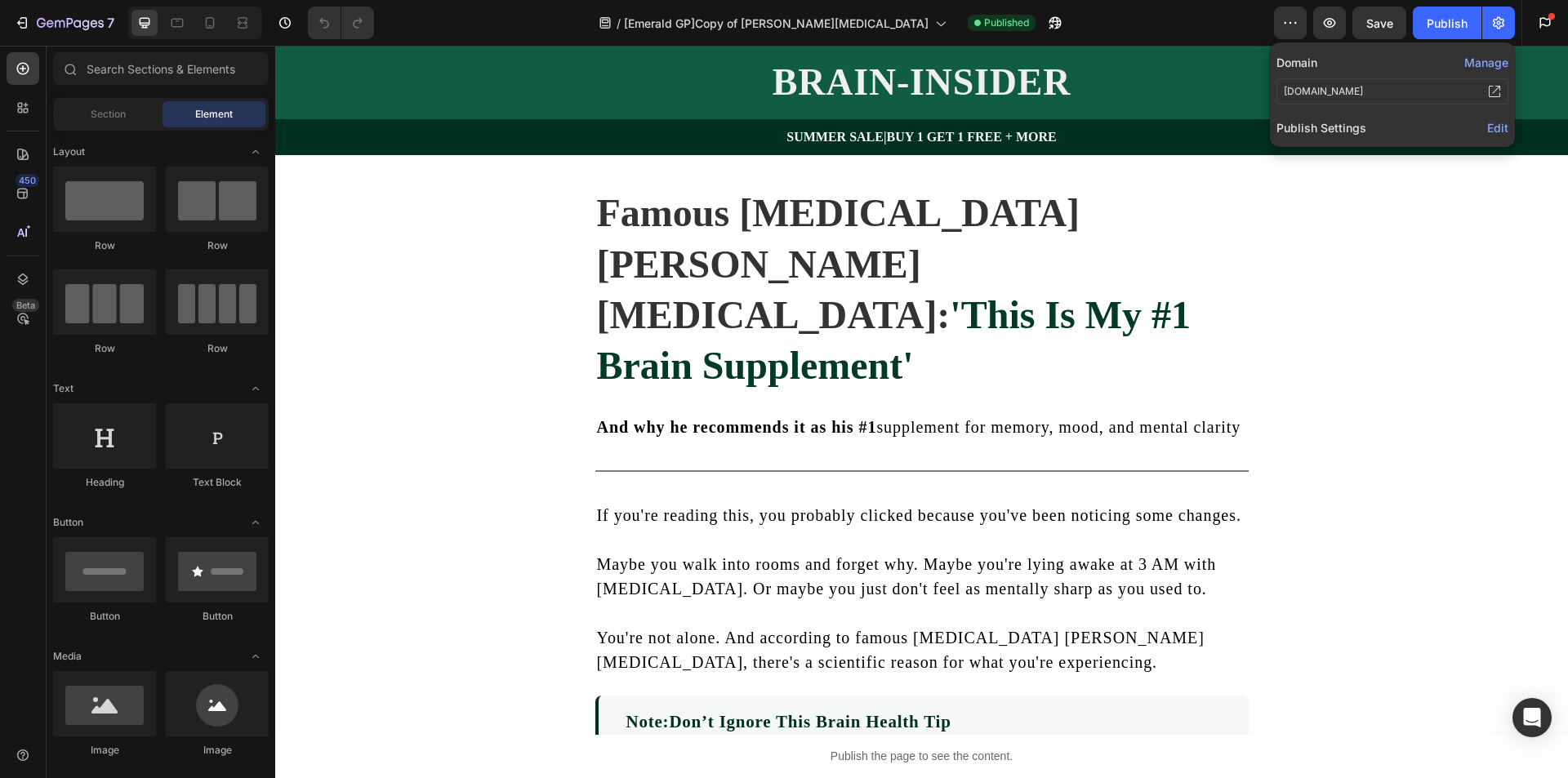
click at [1497, 126] on span "Edit" at bounding box center [1498, 128] width 21 height 14
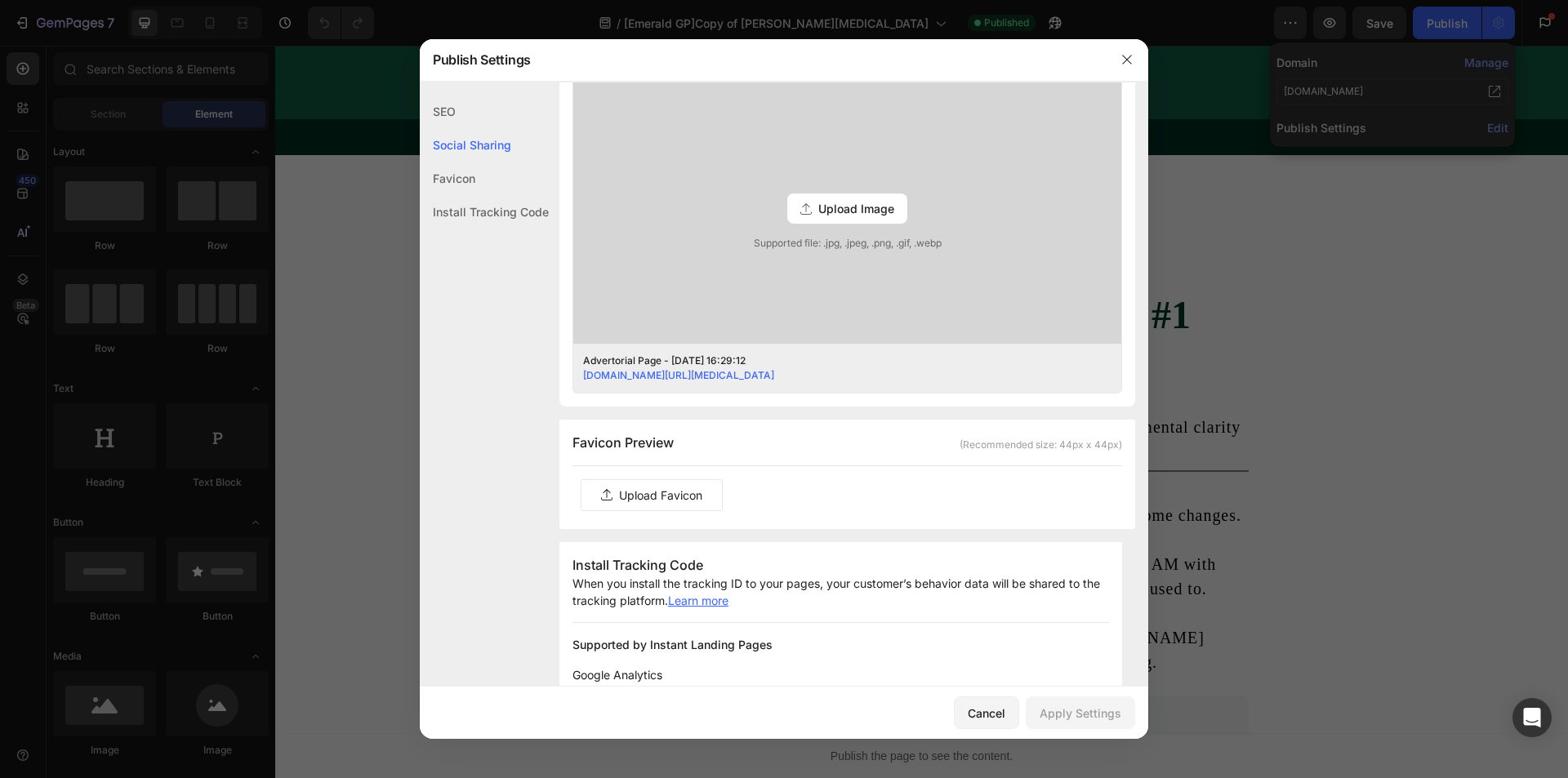
scroll to position [980, 0]
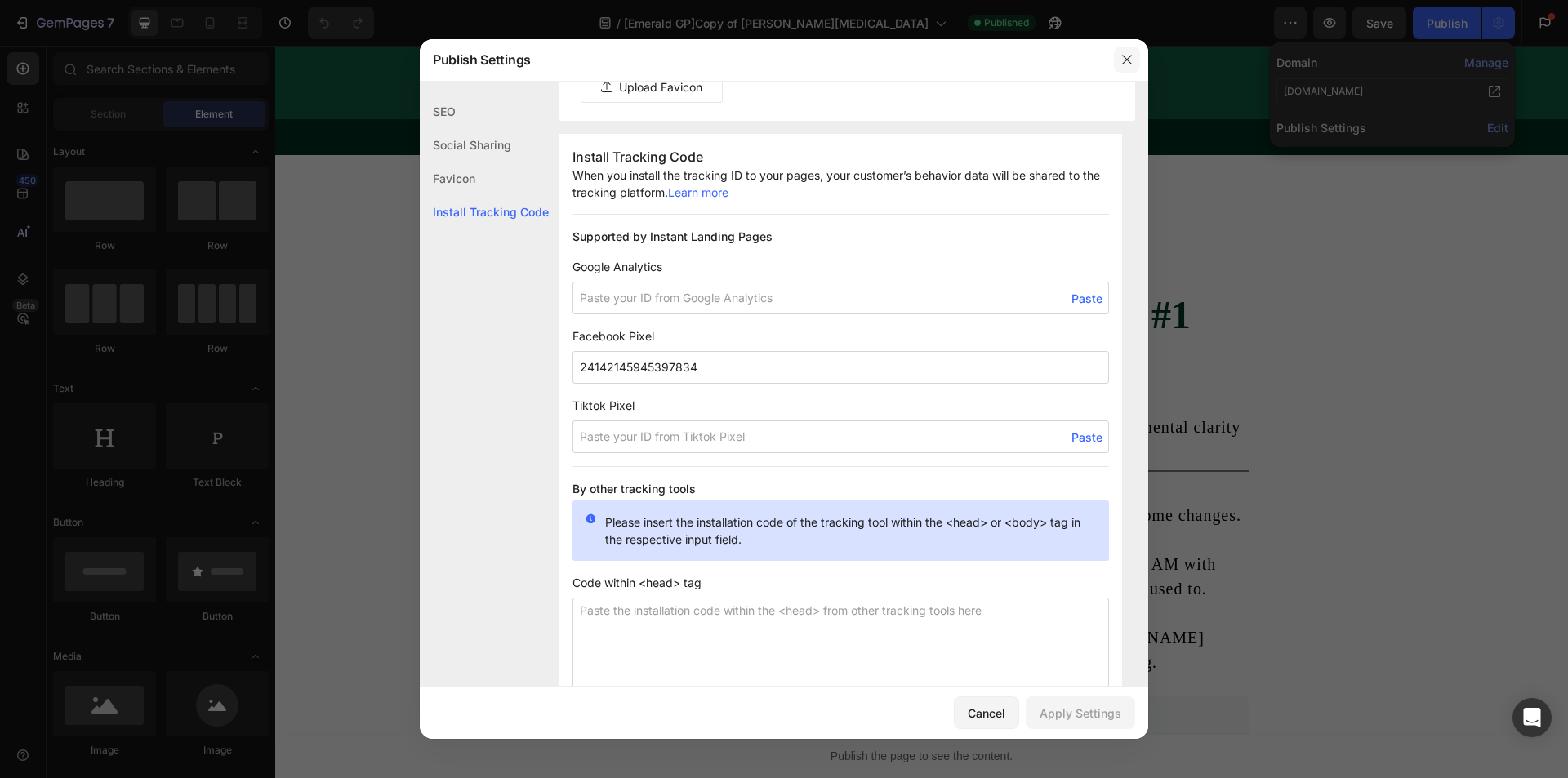
click at [1132, 59] on icon "button" at bounding box center [1127, 60] width 13 height 13
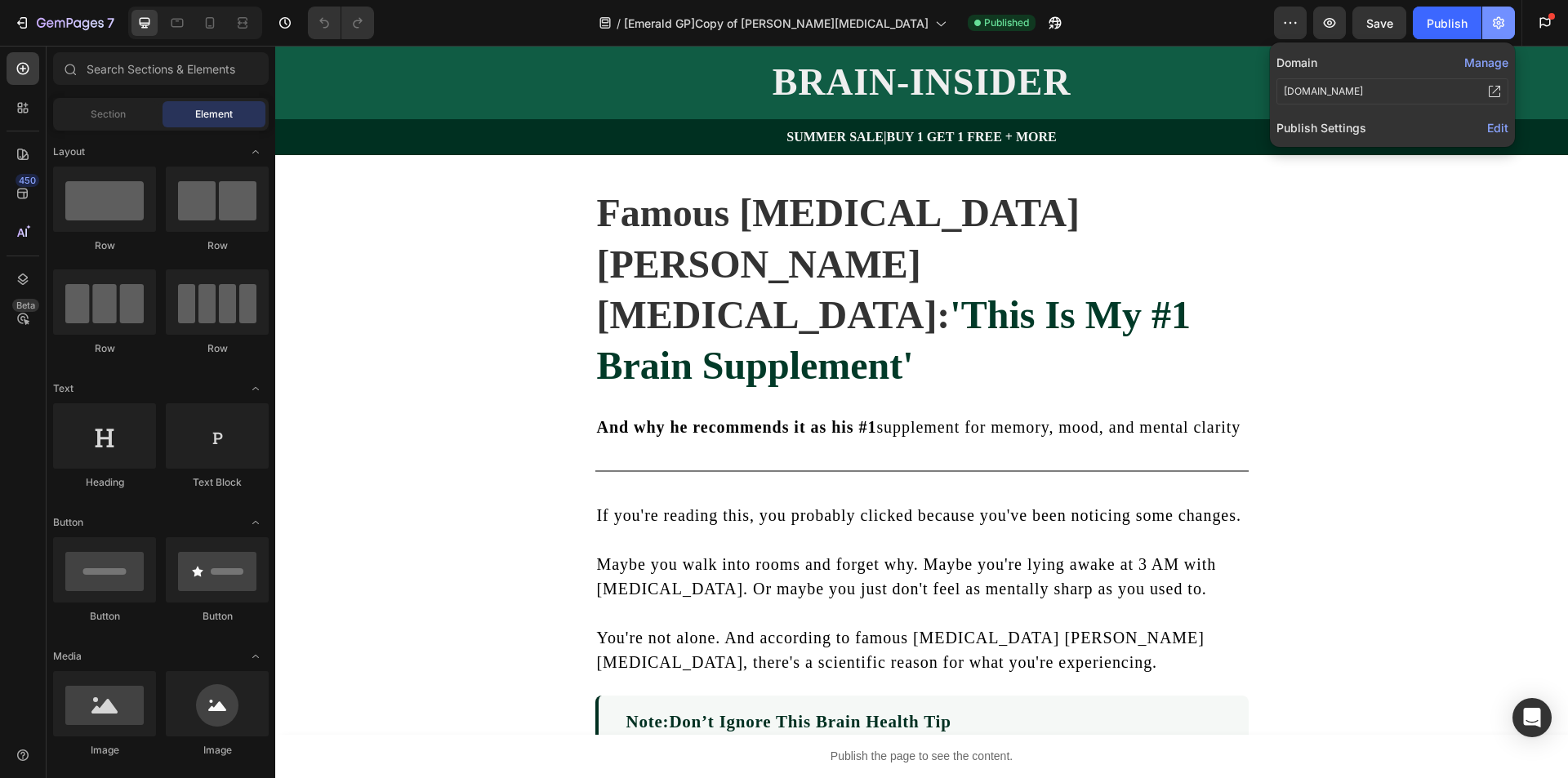
click at [1501, 28] on icon "button" at bounding box center [1499, 23] width 16 height 16
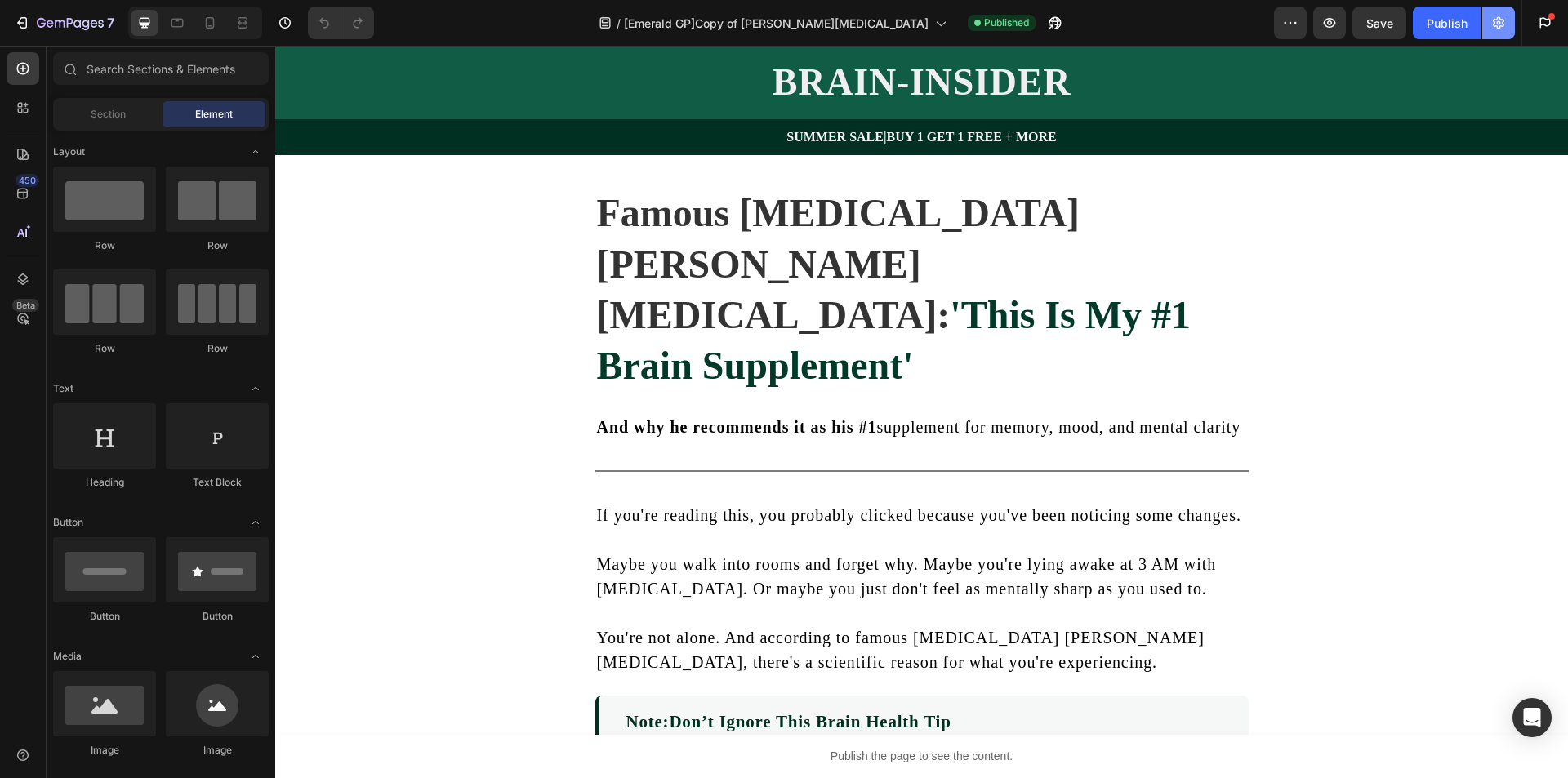
click at [1501, 28] on icon "button" at bounding box center [1499, 23] width 16 height 16
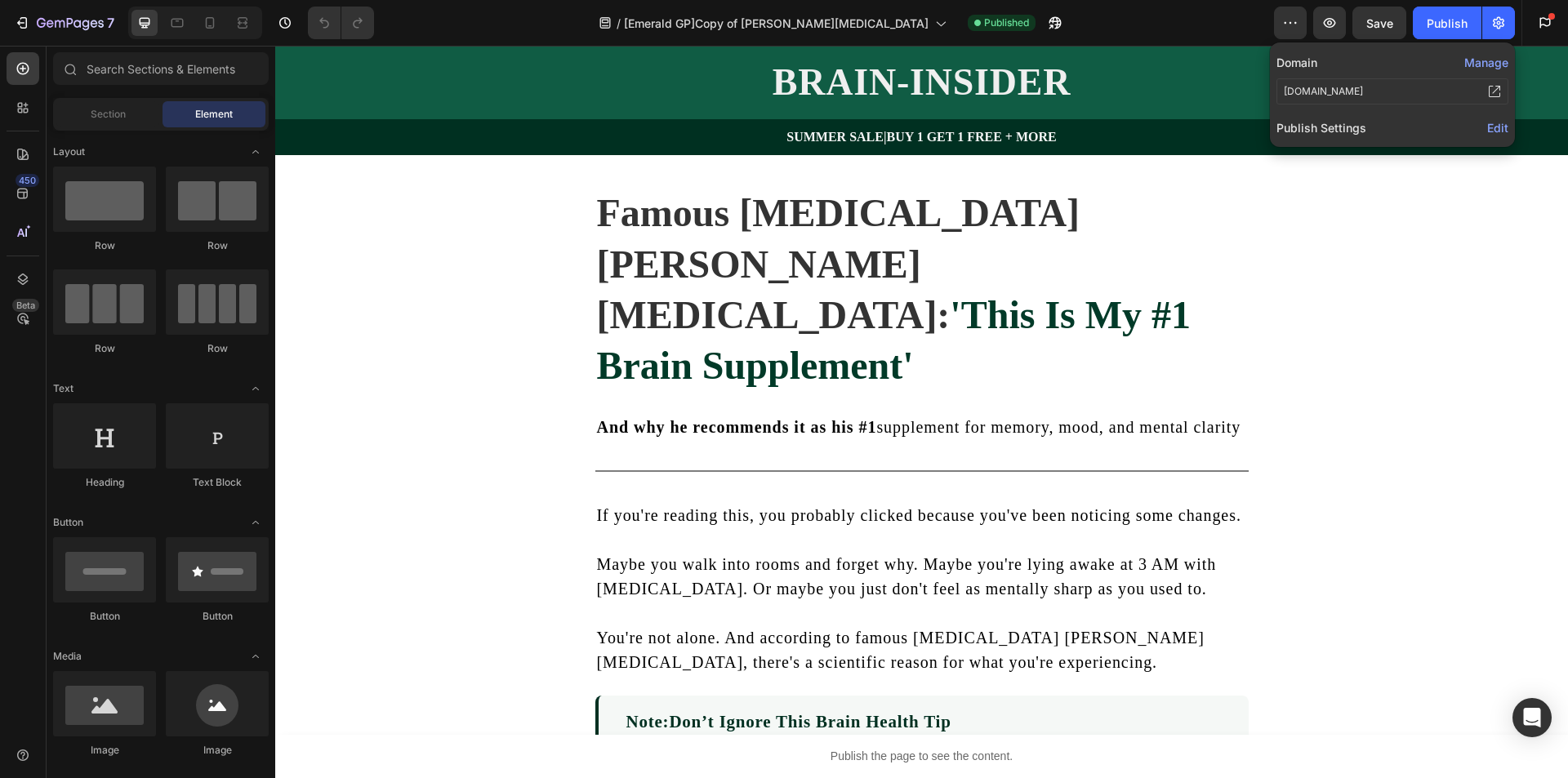
click at [1491, 130] on span "Edit" at bounding box center [1498, 128] width 21 height 14
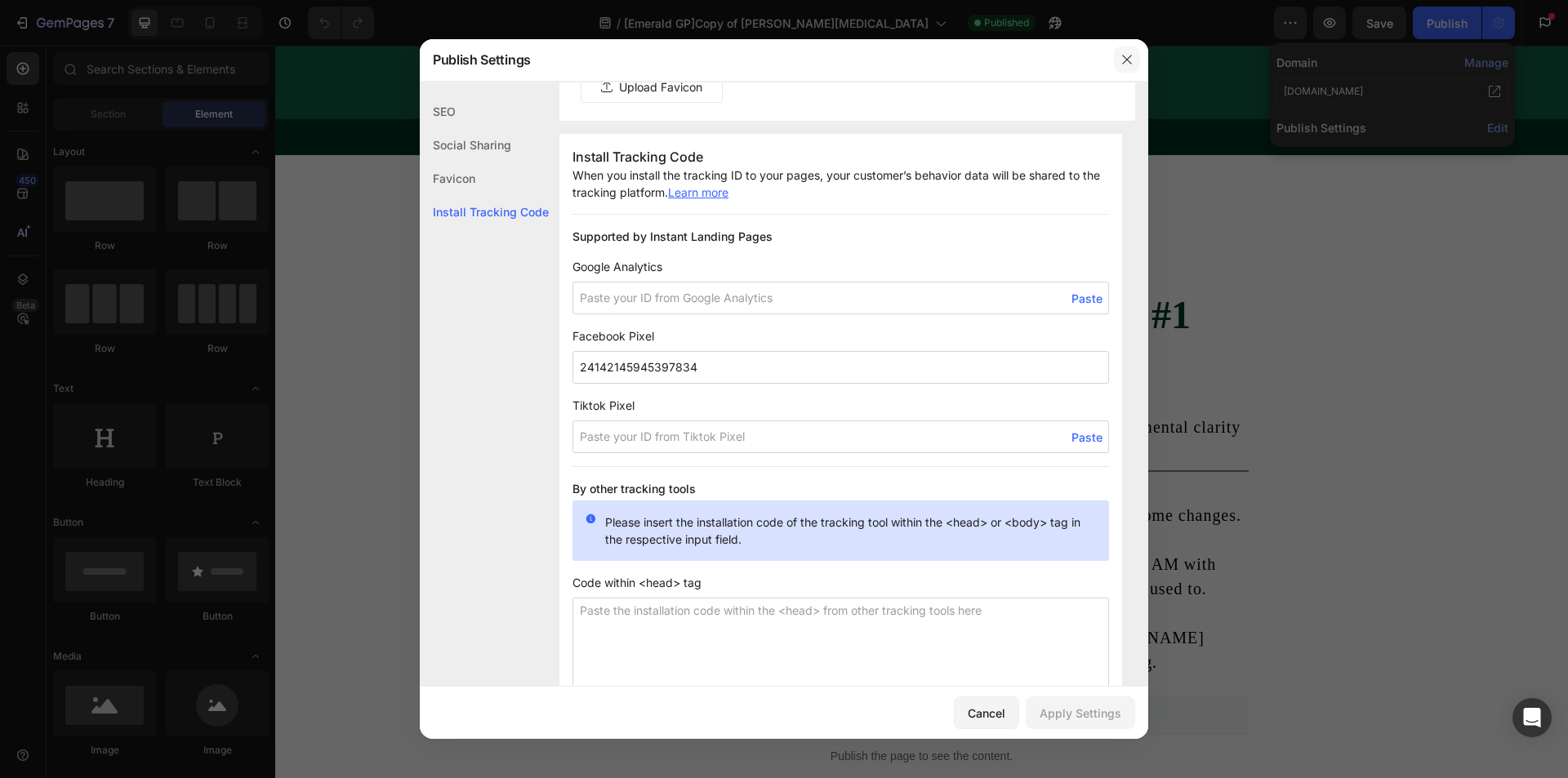
click at [1128, 60] on icon "button" at bounding box center [1127, 60] width 13 height 13
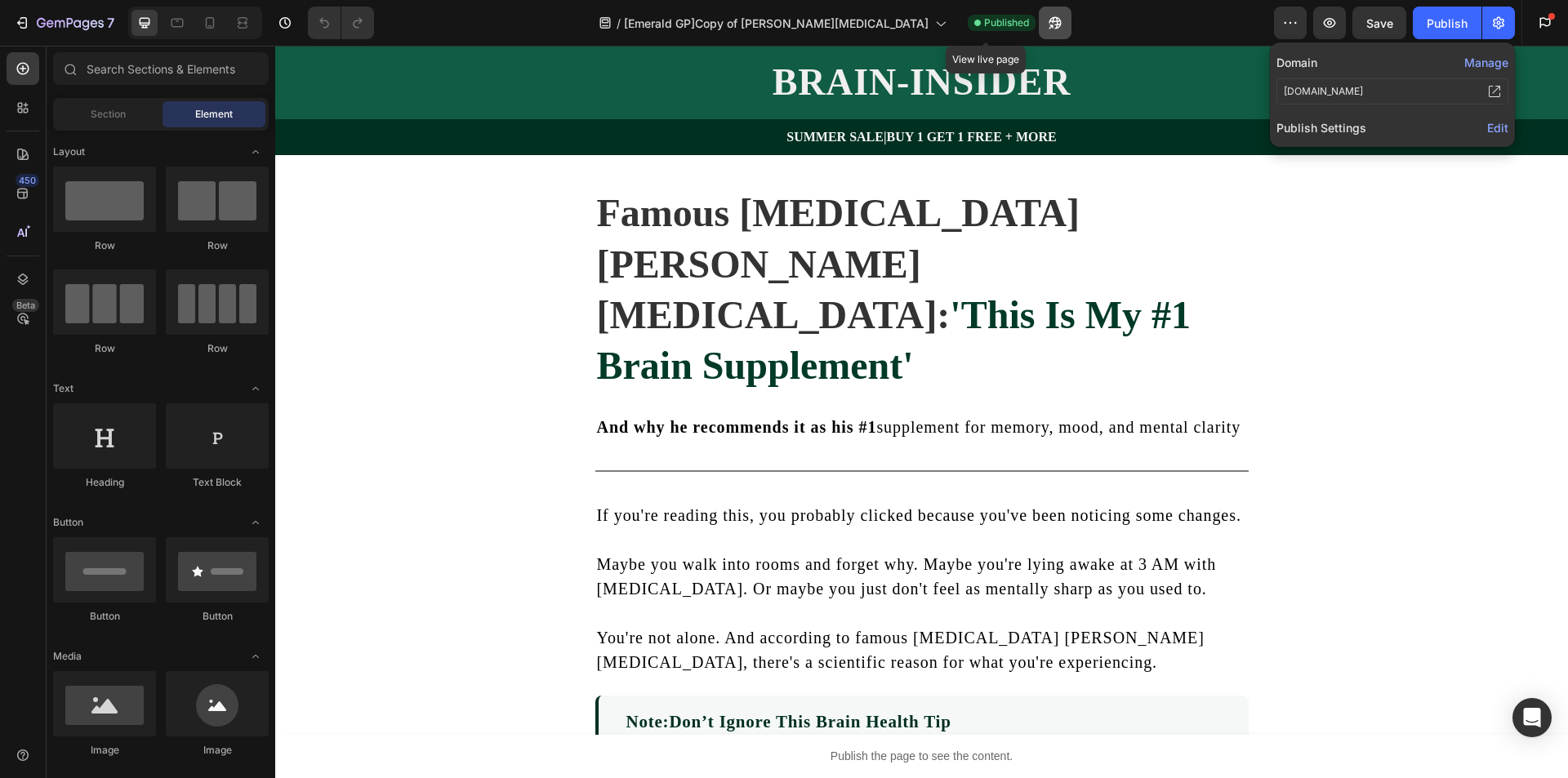
click at [1047, 21] on icon "button" at bounding box center [1055, 23] width 16 height 16
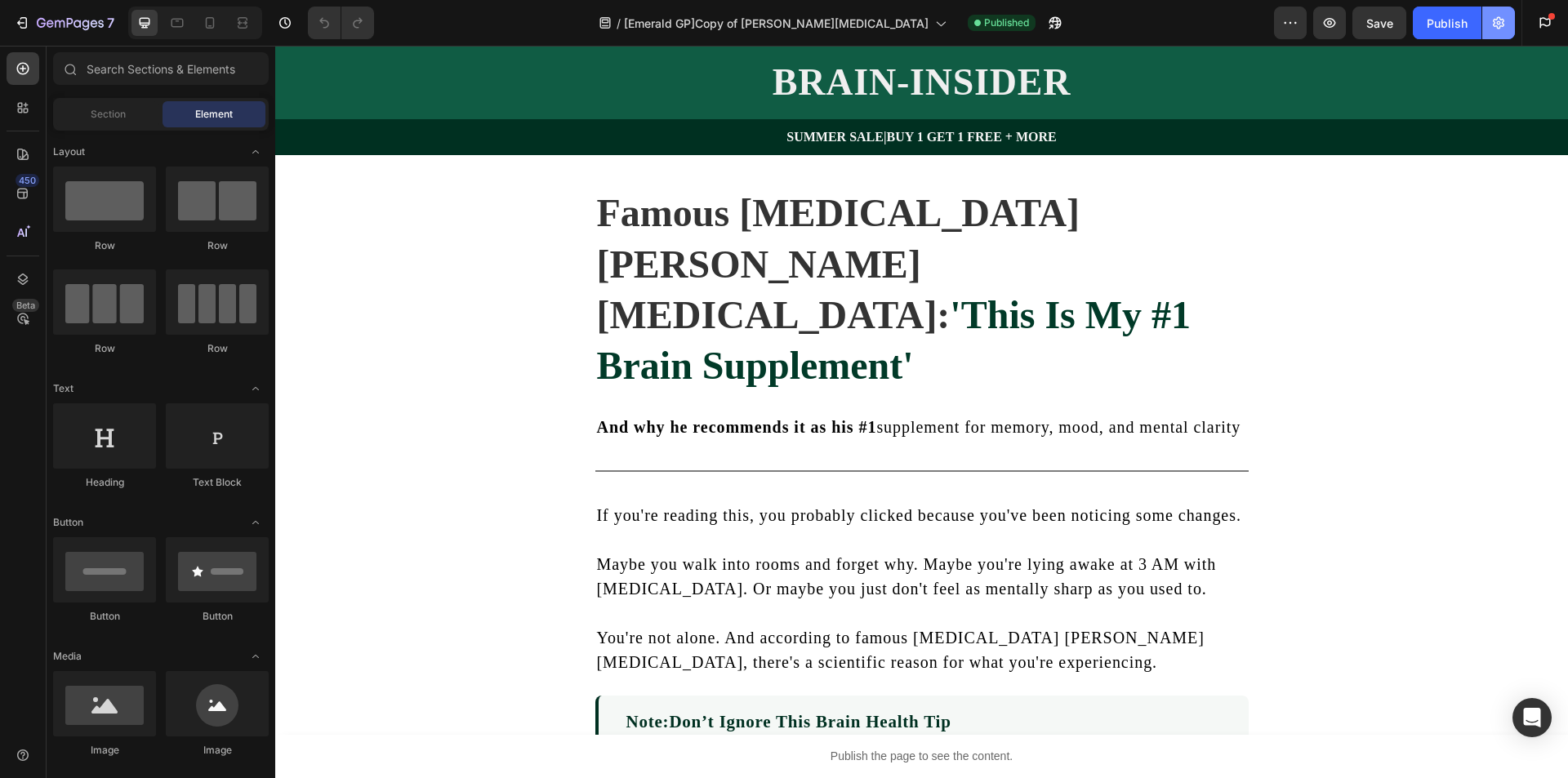
click at [1497, 21] on icon "button" at bounding box center [1499, 23] width 16 height 16
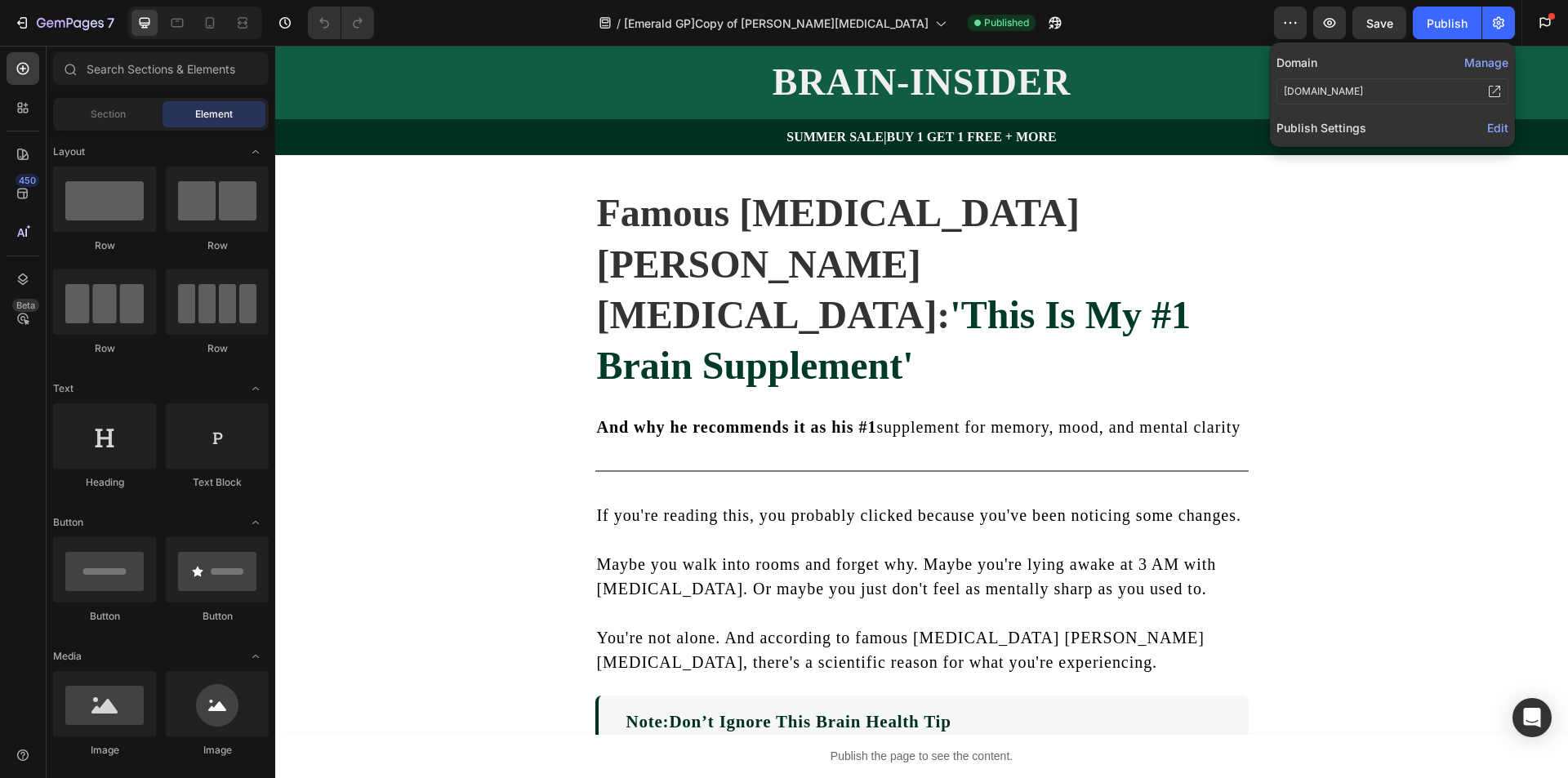
click at [1491, 128] on span "Edit" at bounding box center [1498, 128] width 21 height 14
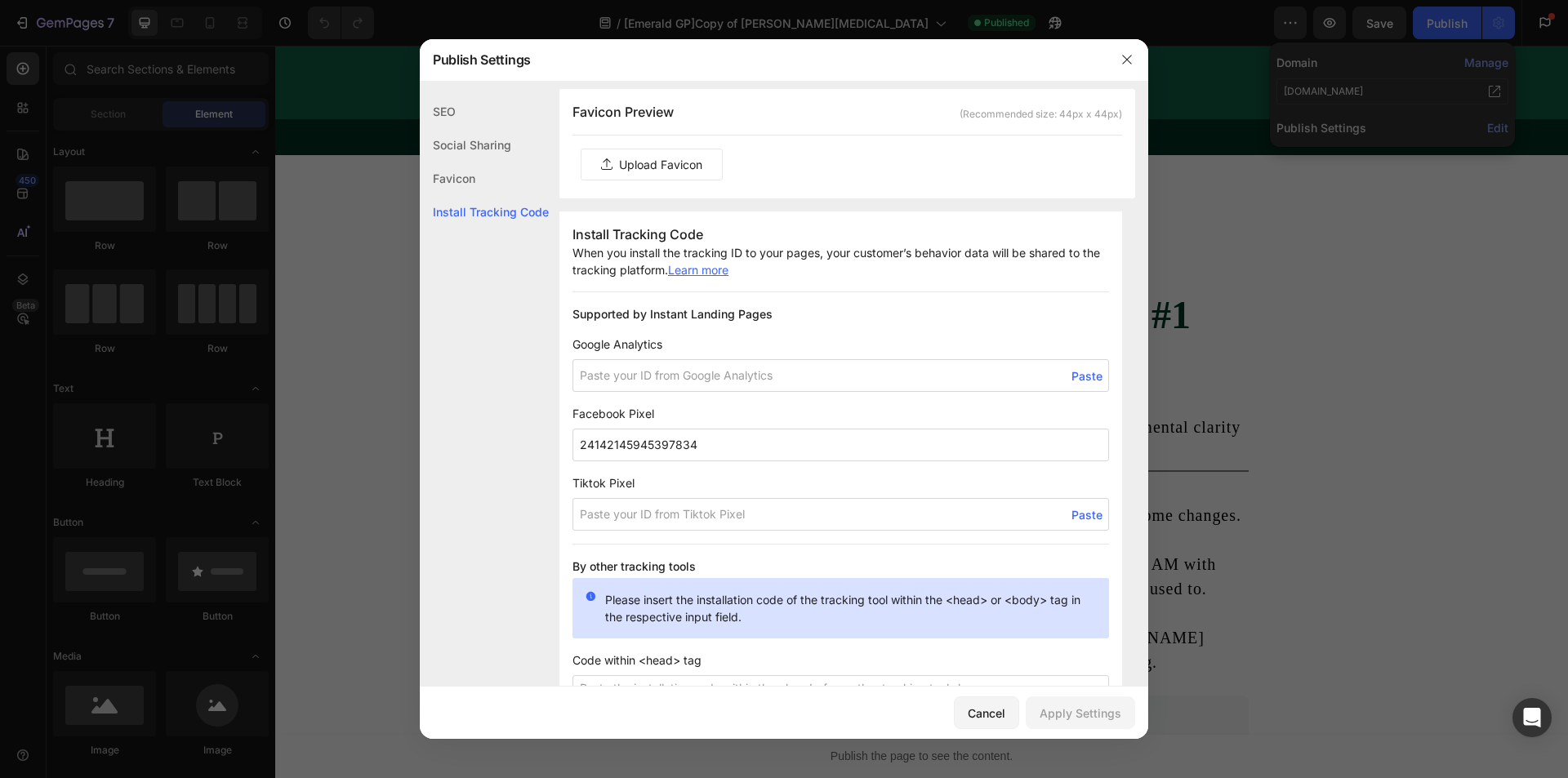
scroll to position [1061, 0]
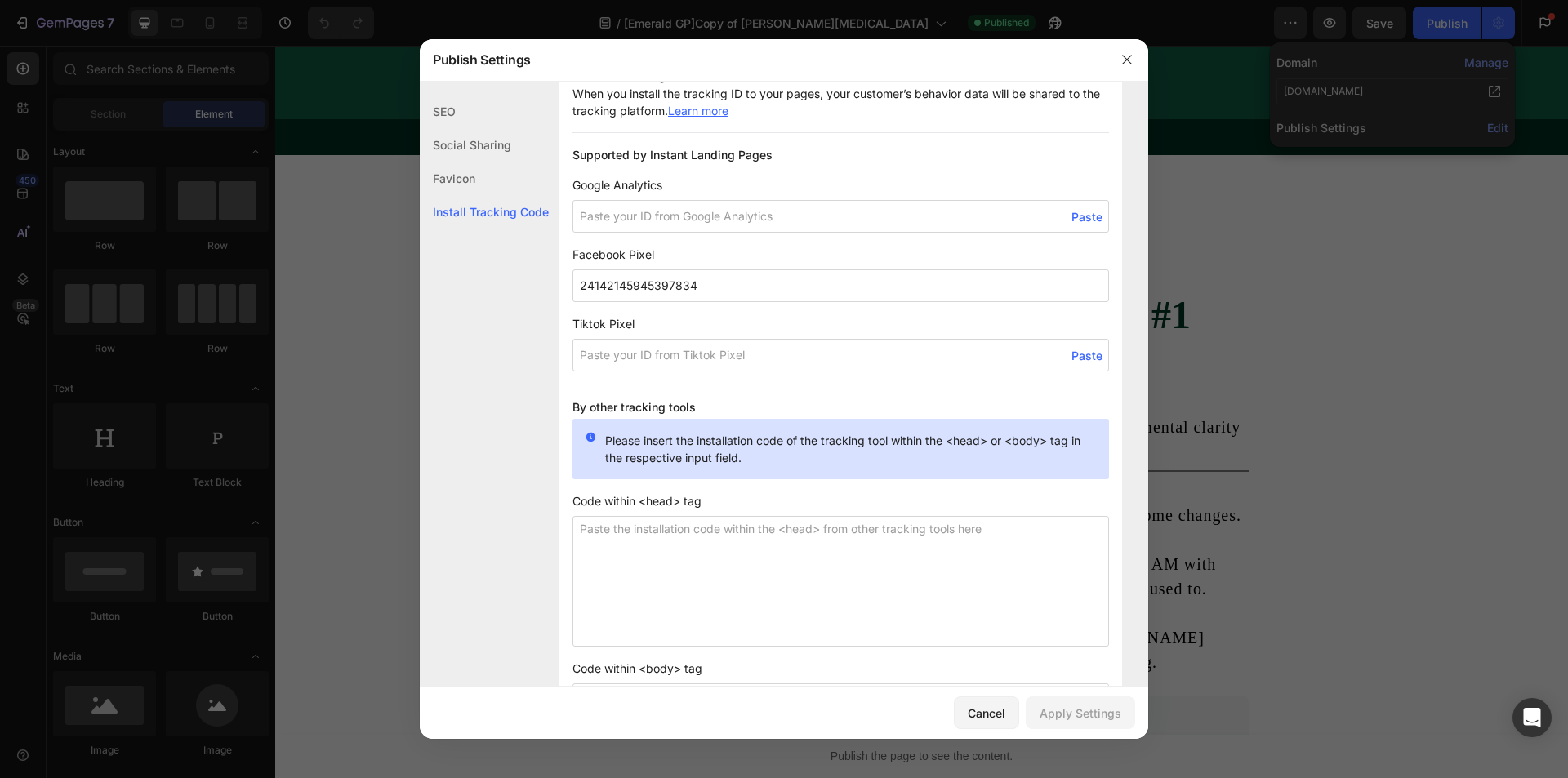
click at [692, 295] on input "24142145945397834" at bounding box center [841, 285] width 537 height 33
drag, startPoint x: 1117, startPoint y: 54, endPoint x: 846, endPoint y: 6, distance: 275.2
click at [1117, 54] on button "button" at bounding box center [1126, 59] width 26 height 26
